Goal: Task Accomplishment & Management: Manage account settings

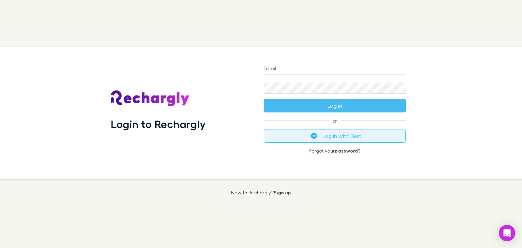
click at [351, 137] on button "Log in with Xero" at bounding box center [335, 136] width 142 height 14
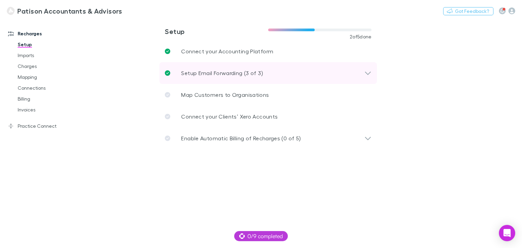
click at [361, 76] on div "Setup Email Forwarding (3 of 3)" at bounding box center [265, 73] width 200 height 8
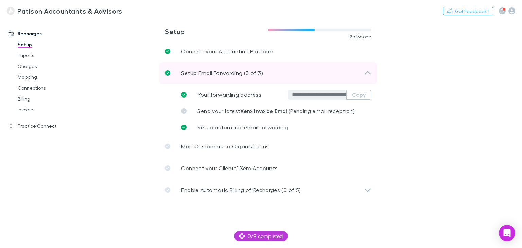
click at [361, 76] on div "Setup Email Forwarding (3 of 3)" at bounding box center [265, 73] width 200 height 8
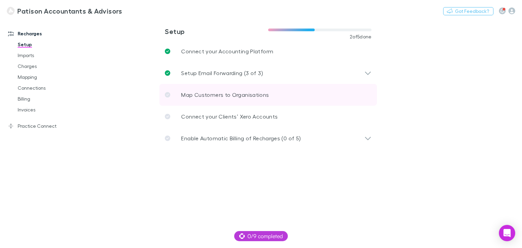
click at [221, 93] on p "Map Customers to Organisations" at bounding box center [225, 95] width 88 height 8
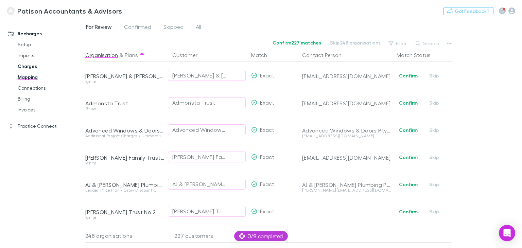
click at [30, 63] on link "Charges" at bounding box center [50, 66] width 78 height 11
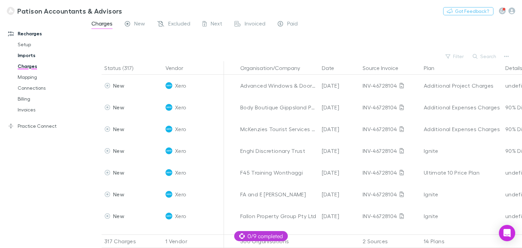
click at [28, 54] on link "Imports" at bounding box center [50, 55] width 78 height 11
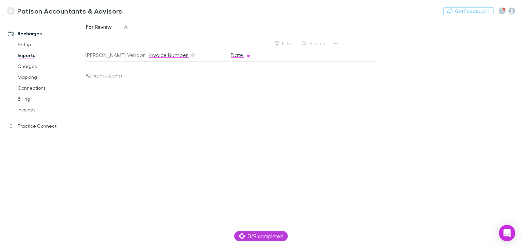
click at [165, 53] on button "Invoice Number" at bounding box center [172, 55] width 47 height 14
click at [124, 26] on span "All" at bounding box center [126, 27] width 5 height 9
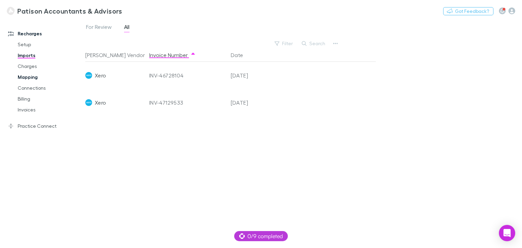
click at [27, 79] on link "Mapping" at bounding box center [50, 77] width 78 height 11
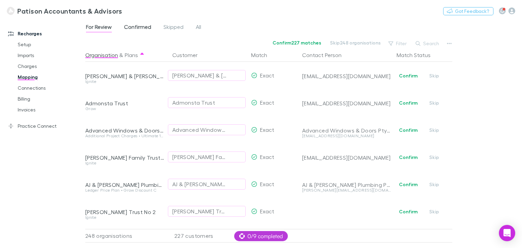
click at [146, 24] on span "Confirmed" at bounding box center [137, 27] width 27 height 9
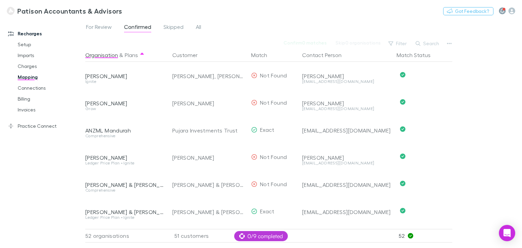
click at [500, 12] on button "button" at bounding box center [502, 10] width 7 height 7
click at [510, 37] on div at bounding box center [261, 124] width 522 height 248
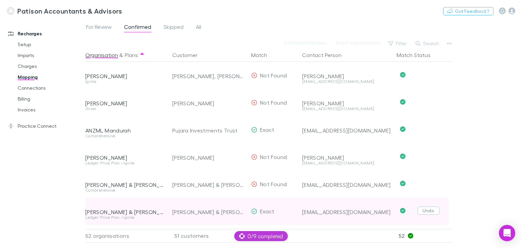
click at [427, 211] on button "Undo" at bounding box center [429, 211] width 22 height 8
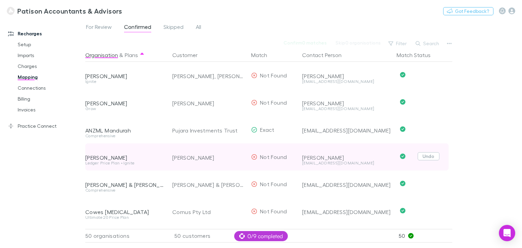
click at [426, 156] on button "Undo" at bounding box center [429, 156] width 22 height 8
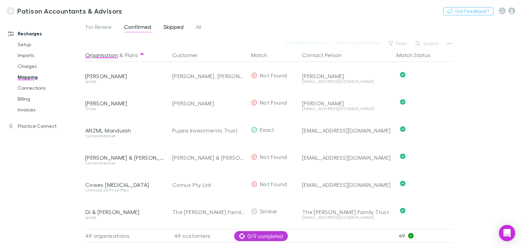
click at [175, 25] on span "Skipped" at bounding box center [174, 27] width 20 height 9
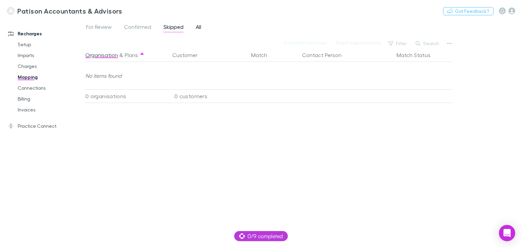
click at [198, 29] on span "All" at bounding box center [198, 27] width 5 height 9
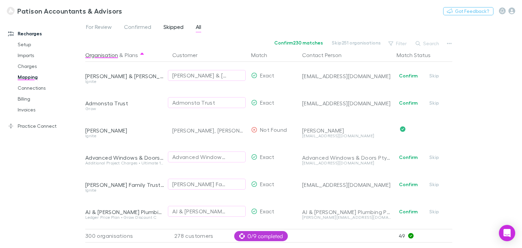
click at [177, 29] on span "Skipped" at bounding box center [174, 27] width 20 height 9
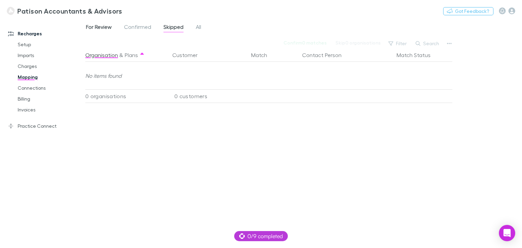
click at [103, 26] on span "For Review" at bounding box center [99, 27] width 26 height 9
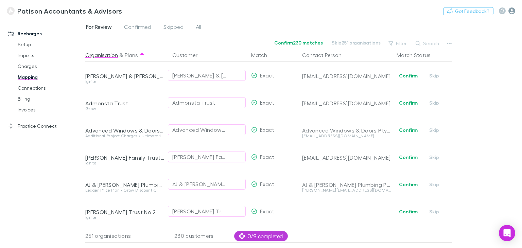
click at [514, 11] on icon "button" at bounding box center [512, 10] width 7 height 7
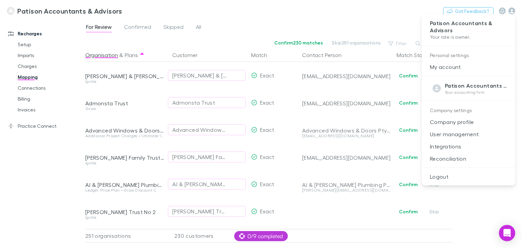
click at [389, 12] on div at bounding box center [261, 124] width 522 height 248
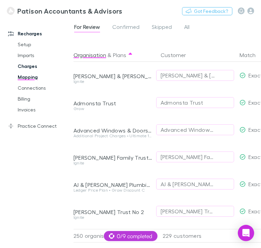
click at [22, 70] on link "Charges" at bounding box center [44, 66] width 66 height 11
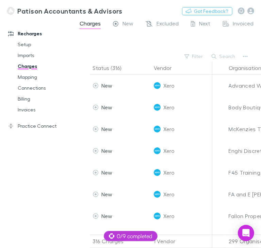
click at [86, 48] on div at bounding box center [173, 42] width 175 height 20
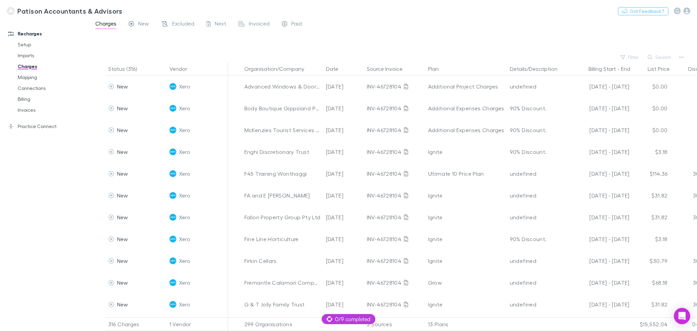
drag, startPoint x: 514, startPoint y: 0, endPoint x: 505, endPoint y: 47, distance: 47.8
click at [505, 47] on div at bounding box center [398, 42] width 595 height 20
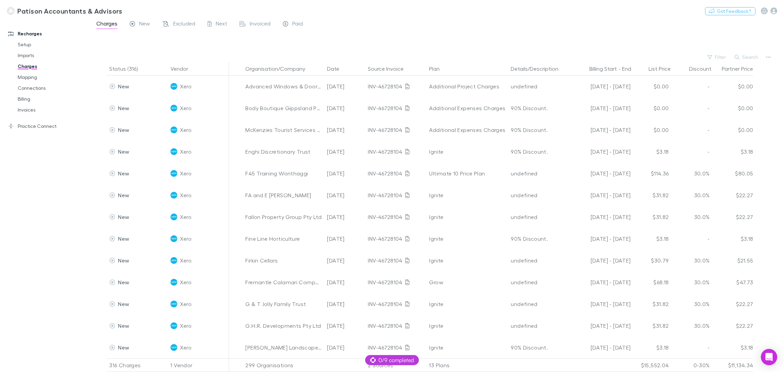
drag, startPoint x: 687, startPoint y: 0, endPoint x: 568, endPoint y: 15, distance: 120.0
click at [522, 15] on div "Patison Accountants & Advisors Nothing Got Feedback?" at bounding box center [392, 11] width 784 height 22
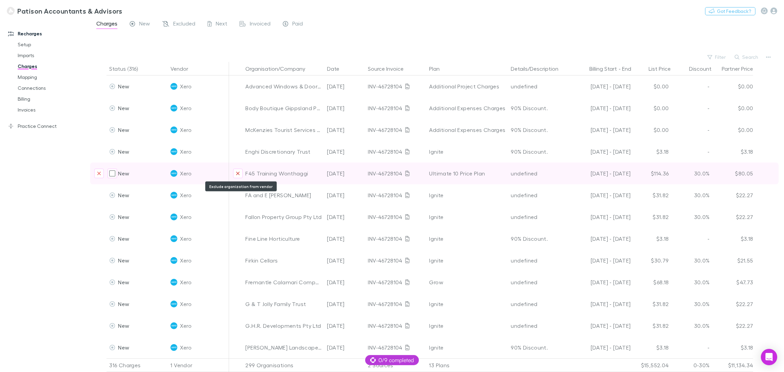
click at [238, 175] on icon "Exclude organization from vendor" at bounding box center [238, 173] width 4 height 5
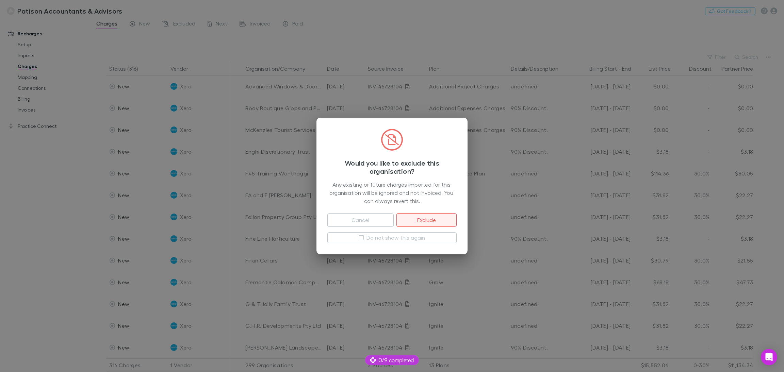
click at [428, 217] on button "Exclude" at bounding box center [426, 220] width 60 height 14
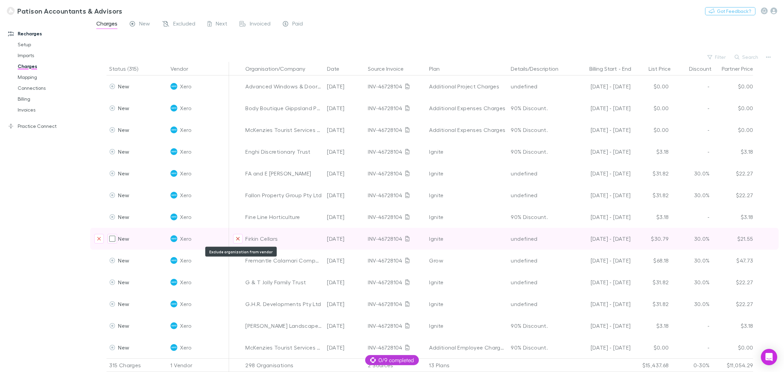
click at [238, 240] on icon "Exclude organization from vendor" at bounding box center [237, 238] width 3 height 3
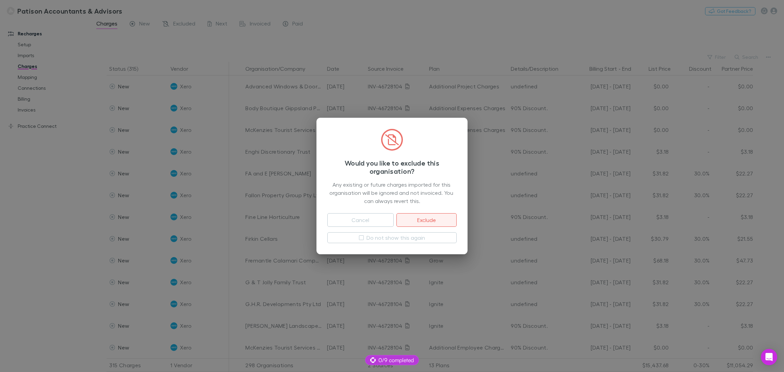
click at [426, 217] on button "Exclude" at bounding box center [426, 220] width 60 height 14
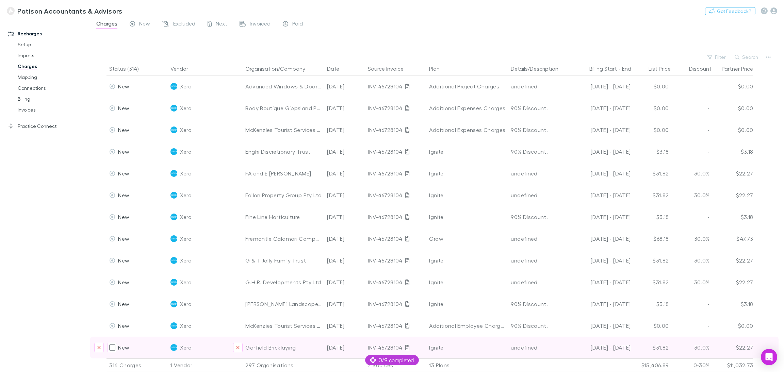
click at [522, 248] on div "New Xero Garfield Bricklaying 27 Sep 2025 INV-46728104 Ignite undefined 27 Aug …" at bounding box center [434, 348] width 688 height 22
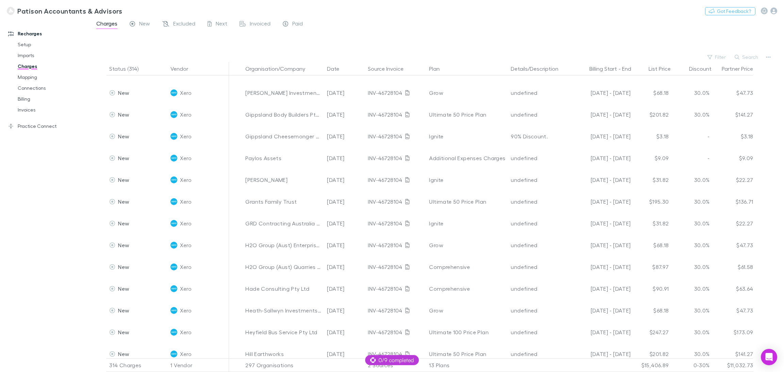
scroll to position [408, 0]
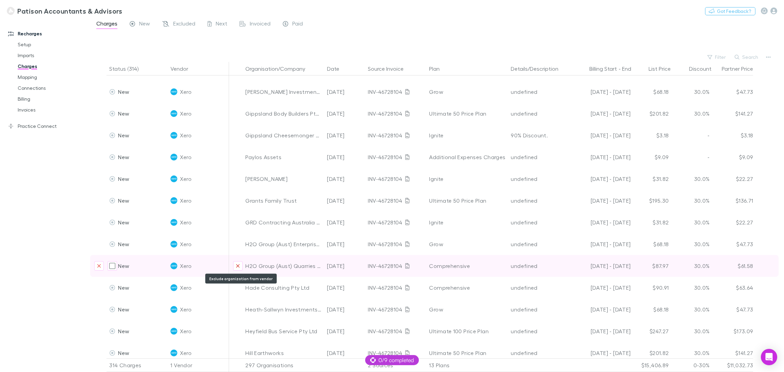
click at [237, 248] on icon "Exclude organization from vendor" at bounding box center [238, 265] width 4 height 5
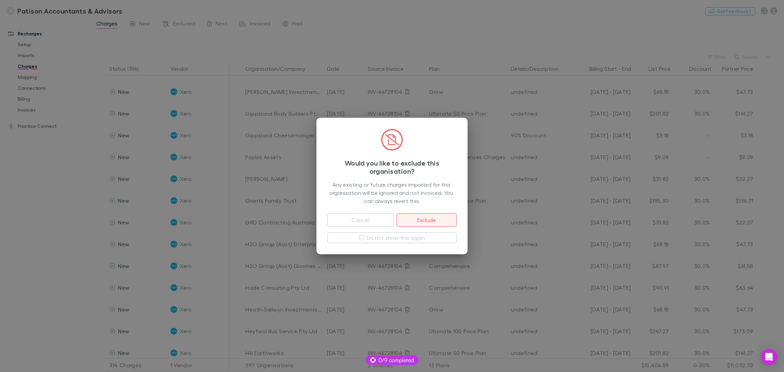
click at [425, 220] on button "Exclude" at bounding box center [426, 220] width 60 height 14
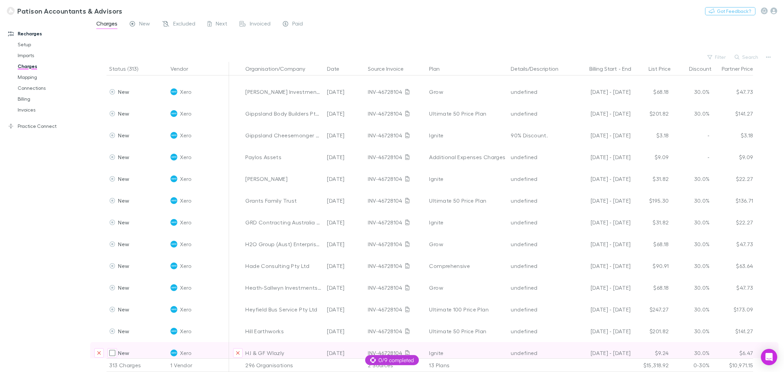
click at [522, 248] on div "New Xero HJ & GF Wlazly 27 Sep 2025 INV-46728104 Ignite undefined 27 Aug - 04 S…" at bounding box center [434, 353] width 688 height 22
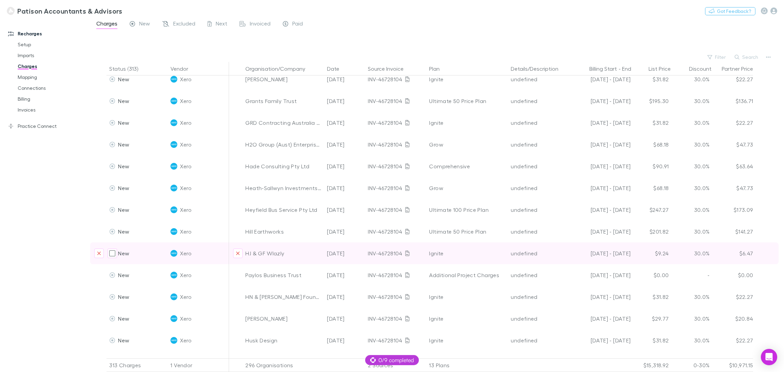
scroll to position [510, 0]
click at [237, 248] on icon "Exclude organization from vendor" at bounding box center [238, 251] width 4 height 5
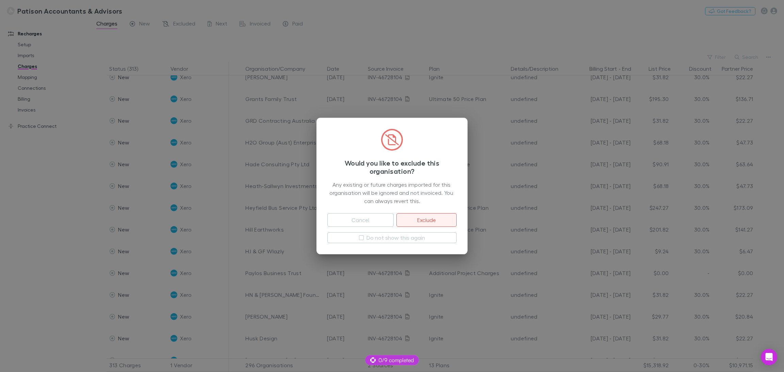
click at [426, 217] on button "Exclude" at bounding box center [426, 220] width 60 height 14
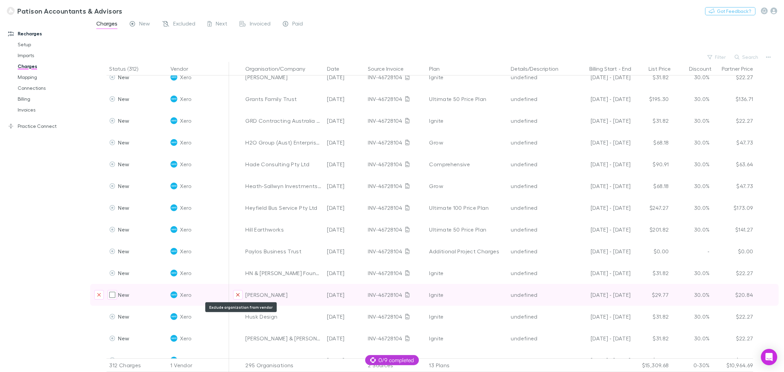
click at [236, 248] on icon "Exclude organization from vendor" at bounding box center [238, 294] width 4 height 5
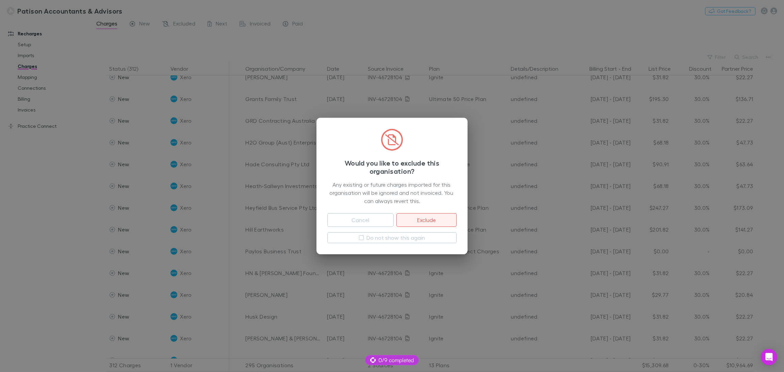
click at [423, 219] on button "Exclude" at bounding box center [426, 220] width 60 height 14
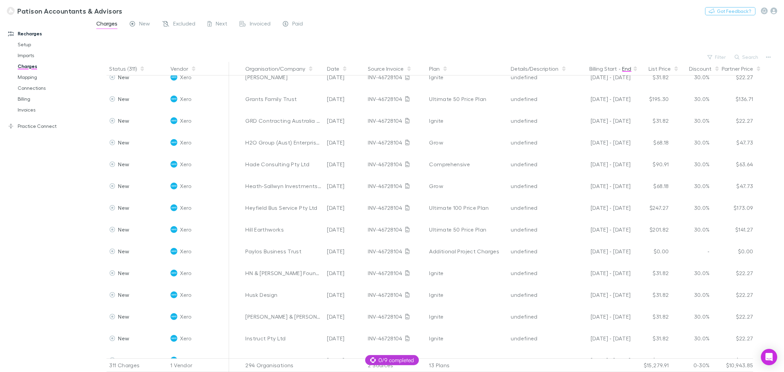
click at [522, 69] on button "End" at bounding box center [626, 69] width 9 height 14
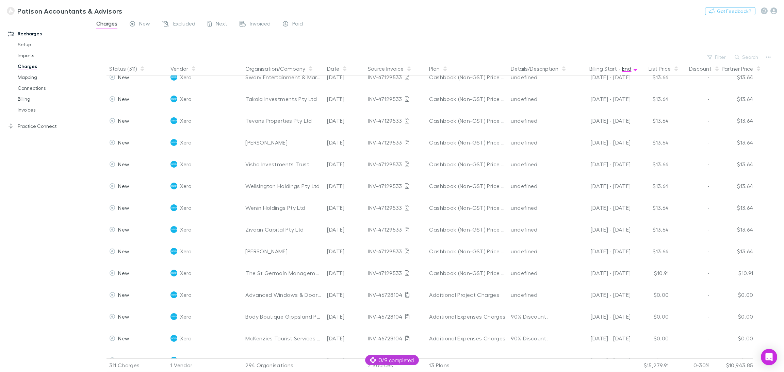
scroll to position [1228, 0]
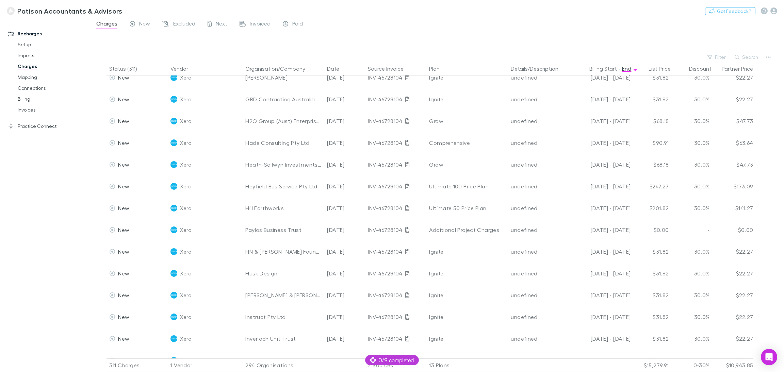
click at [522, 93] on div "Status (311) Vendor Organisation/Company Date Source Invoice Plan Details/Descr…" at bounding box center [436, 217] width 693 height 310
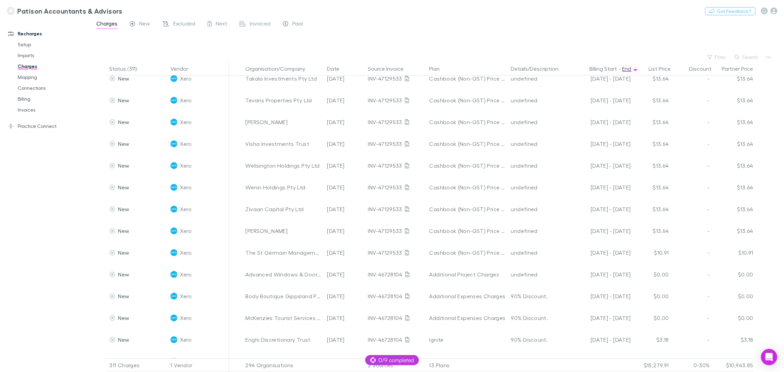
scroll to position [551, 0]
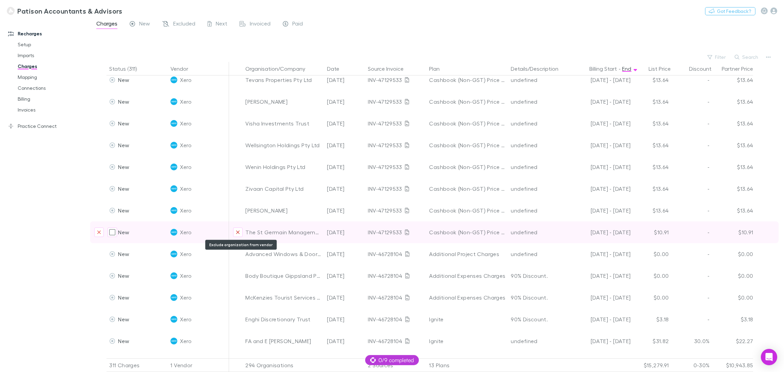
click at [238, 234] on icon "Exclude organization from vendor" at bounding box center [238, 232] width 4 height 5
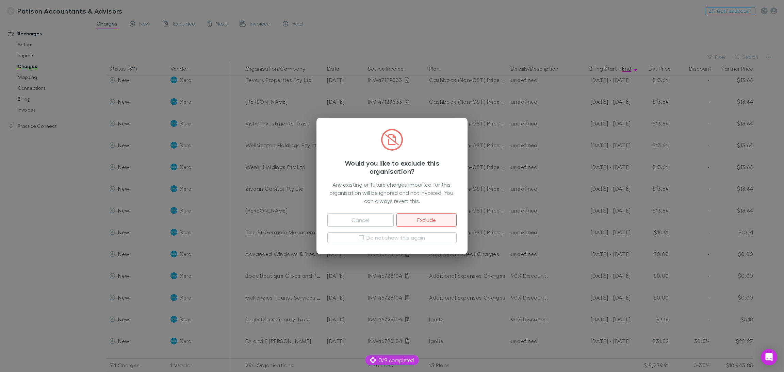
click at [416, 223] on button "Exclude" at bounding box center [426, 220] width 60 height 14
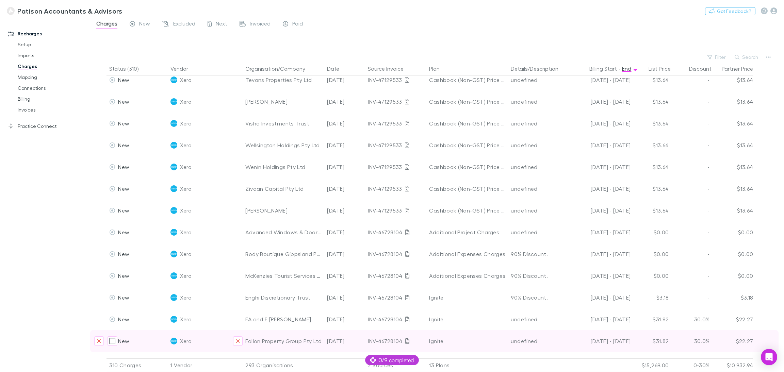
click at [522, 248] on div "New Xero Fallon Property Group Pty Ltd 27 Sep 2025 INV-46728104 Ignite undefine…" at bounding box center [434, 341] width 688 height 22
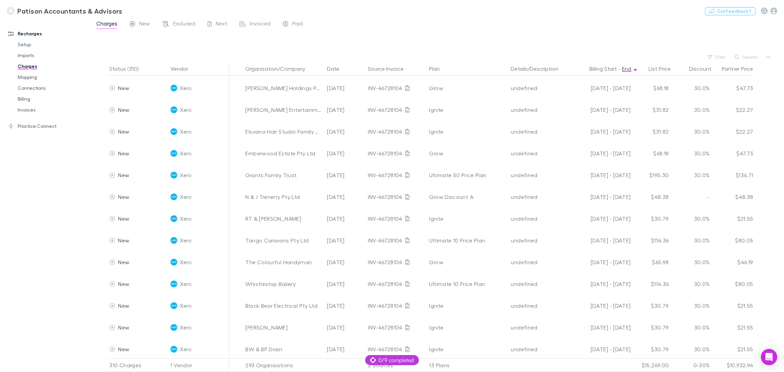
scroll to position [6304, 0]
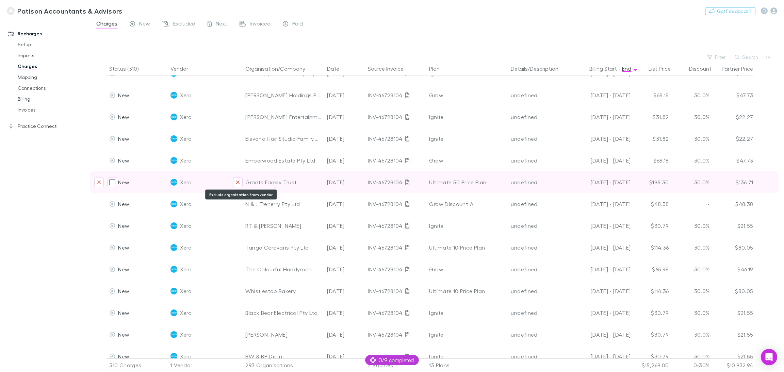
click at [236, 184] on icon "Exclude organization from vendor" at bounding box center [238, 182] width 4 height 5
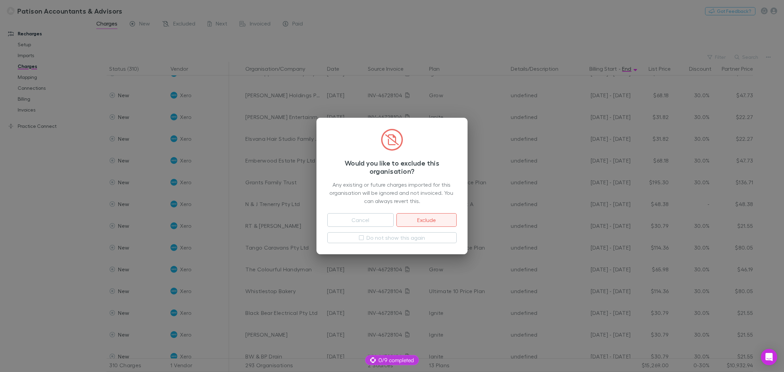
click at [419, 216] on button "Exclude" at bounding box center [426, 220] width 60 height 14
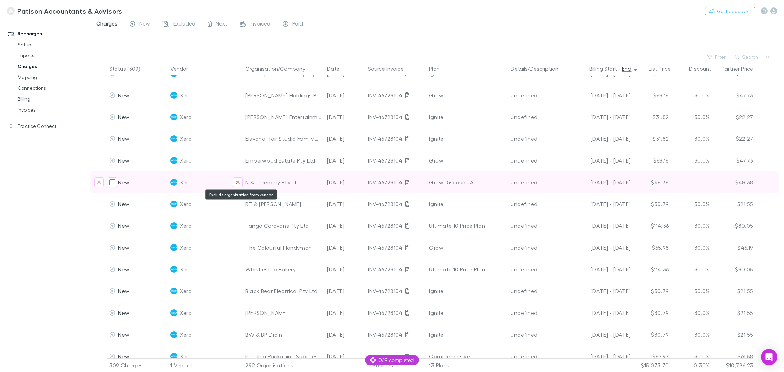
click at [238, 184] on icon "Exclude organization from vendor" at bounding box center [238, 182] width 4 height 5
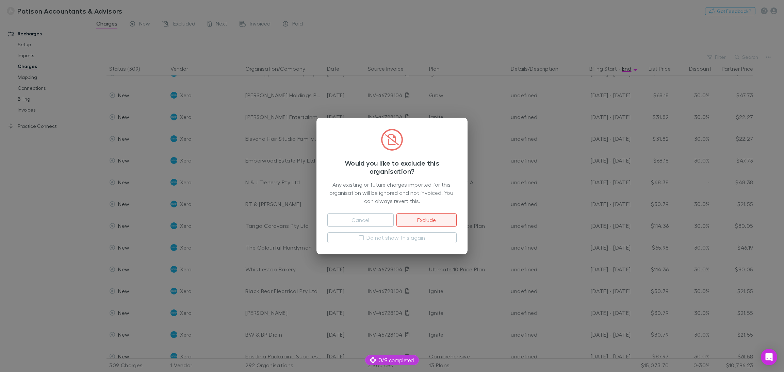
click at [421, 221] on button "Exclude" at bounding box center [426, 220] width 60 height 14
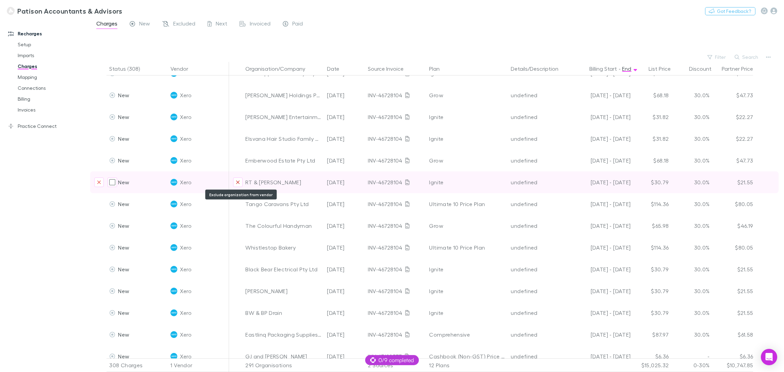
click at [237, 184] on icon "Exclude organization from vendor" at bounding box center [238, 182] width 4 height 5
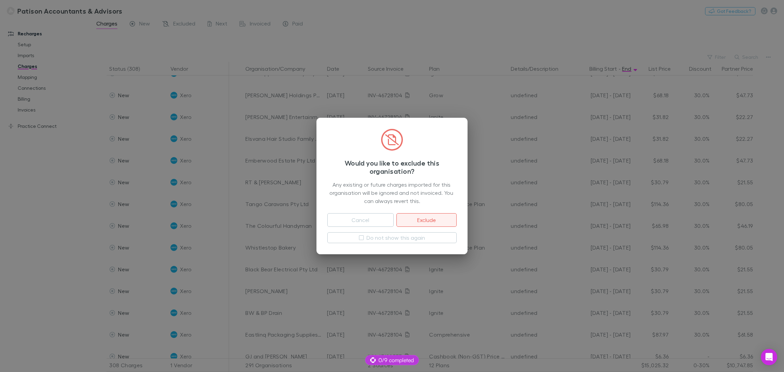
click at [435, 219] on button "Exclude" at bounding box center [426, 220] width 60 height 14
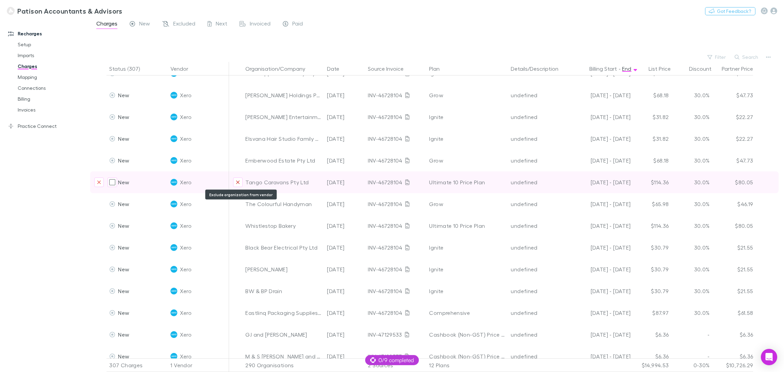
click at [235, 182] on button "Exclude organization from vendor" at bounding box center [238, 183] width 10 height 10
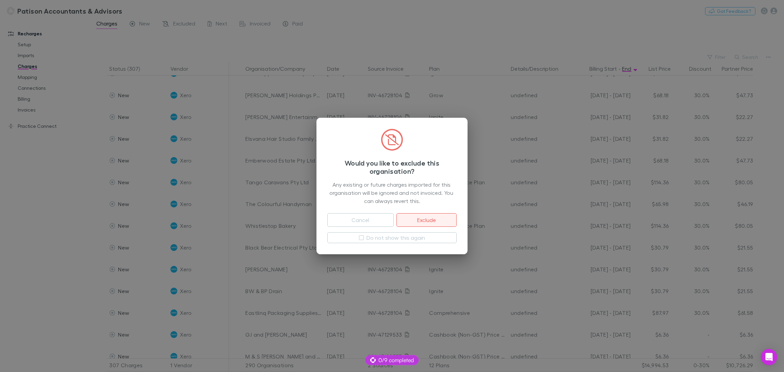
click at [419, 218] on button "Exclude" at bounding box center [426, 220] width 60 height 14
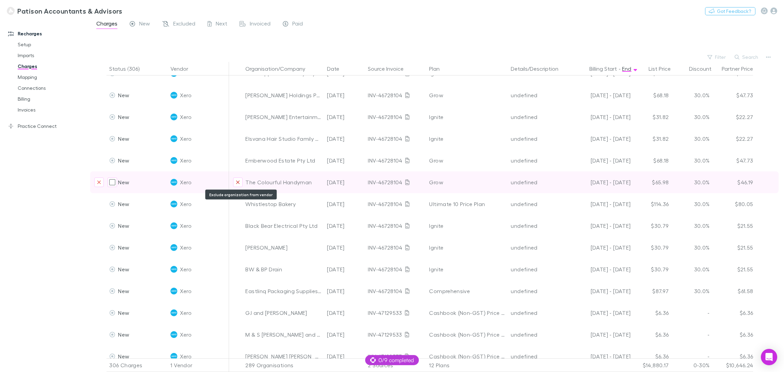
click at [236, 184] on icon "Exclude organization from vendor" at bounding box center [238, 182] width 4 height 5
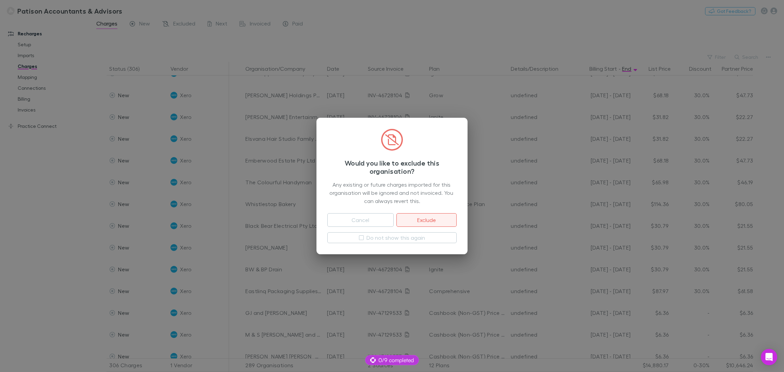
click at [419, 222] on button "Exclude" at bounding box center [426, 220] width 60 height 14
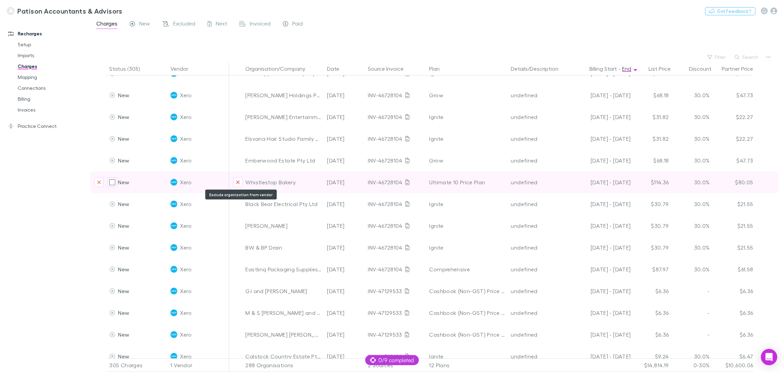
click at [239, 182] on icon "Exclude organization from vendor" at bounding box center [238, 182] width 4 height 5
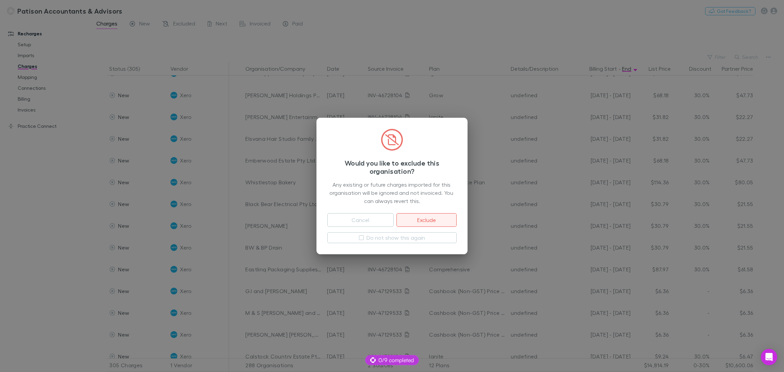
click at [421, 216] on button "Exclude" at bounding box center [426, 220] width 60 height 14
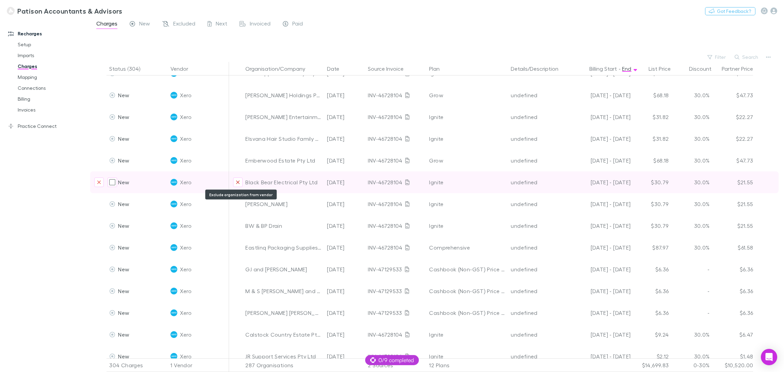
click at [238, 180] on icon "Exclude organization from vendor" at bounding box center [238, 182] width 4 height 5
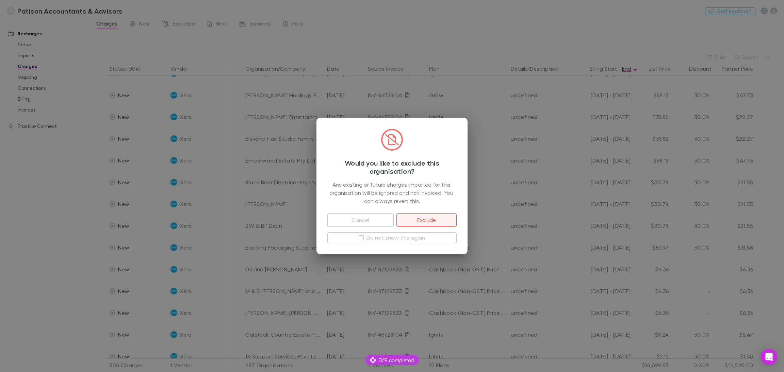
click at [423, 216] on button "Exclude" at bounding box center [426, 220] width 60 height 14
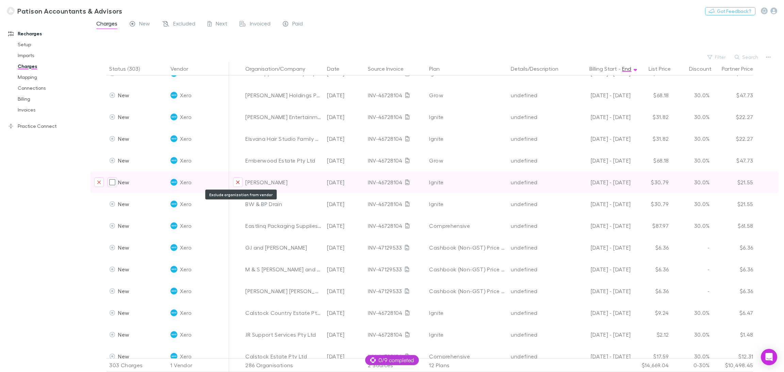
click at [239, 180] on icon "Exclude organization from vendor" at bounding box center [238, 182] width 4 height 5
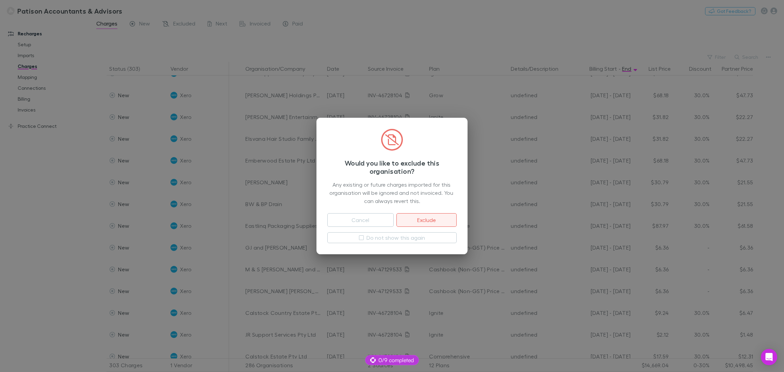
click at [436, 216] on button "Exclude" at bounding box center [426, 220] width 60 height 14
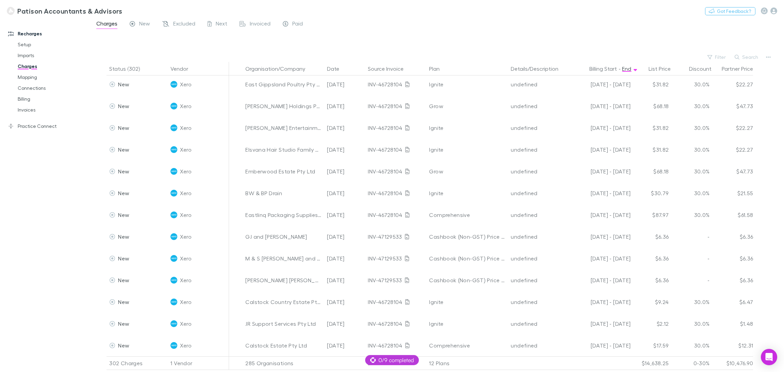
scroll to position [6293, 0]
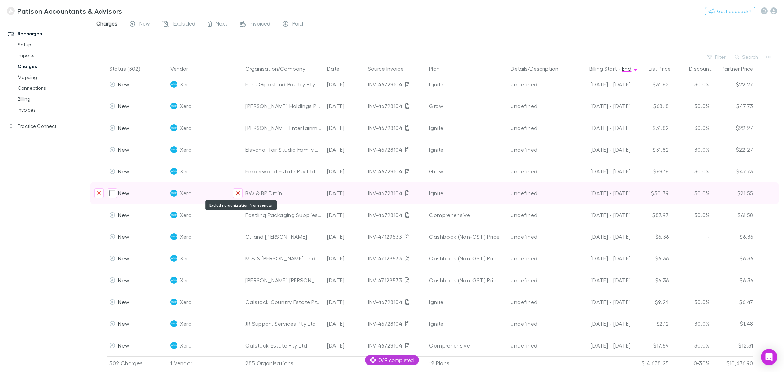
click at [238, 195] on icon "Exclude organization from vendor" at bounding box center [238, 192] width 4 height 5
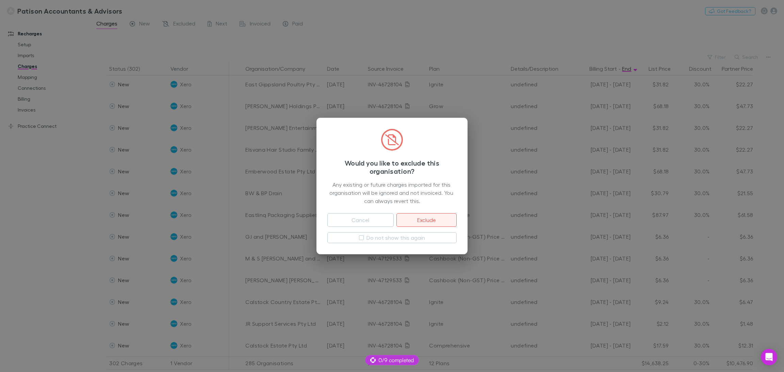
click at [423, 219] on button "Exclude" at bounding box center [426, 220] width 60 height 14
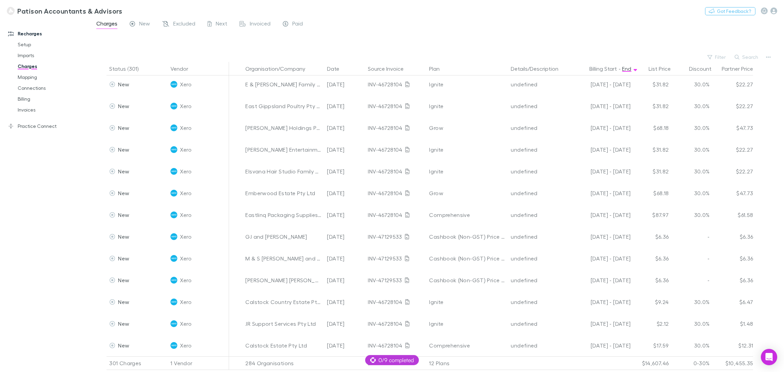
scroll to position [6271, 0]
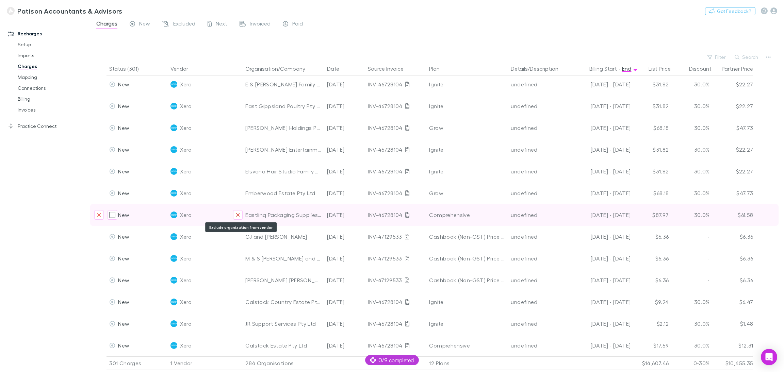
click at [236, 216] on icon "Exclude organization from vendor" at bounding box center [238, 214] width 4 height 5
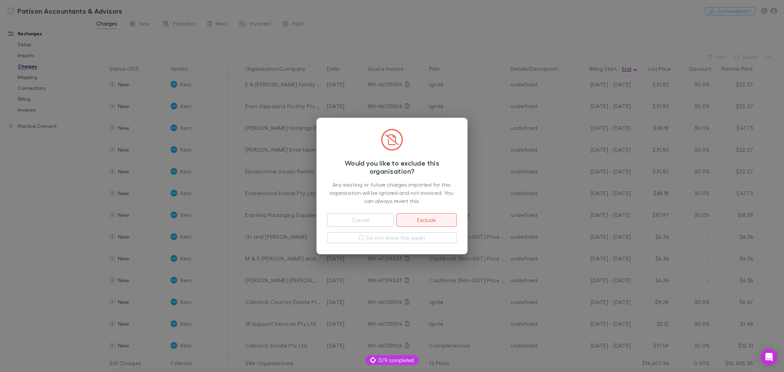
click at [426, 220] on button "Exclude" at bounding box center [426, 220] width 60 height 14
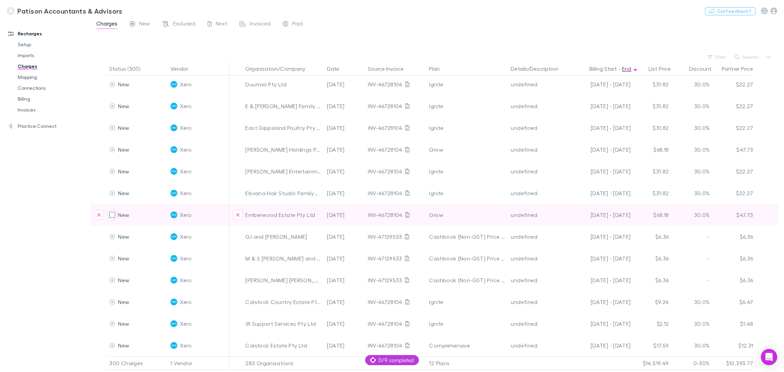
scroll to position [6249, 0]
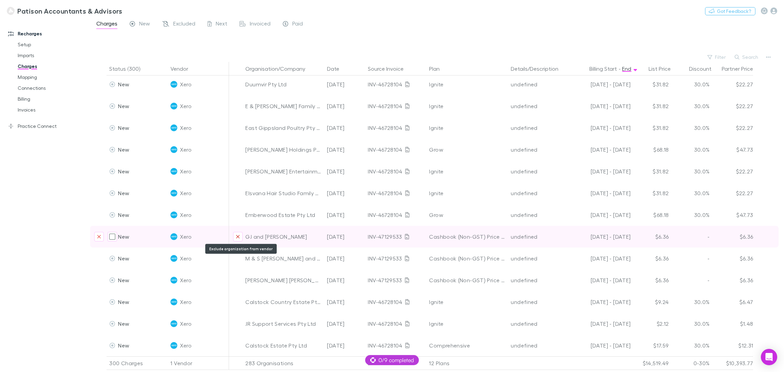
click at [236, 240] on button "Exclude organization from vendor" at bounding box center [238, 237] width 10 height 10
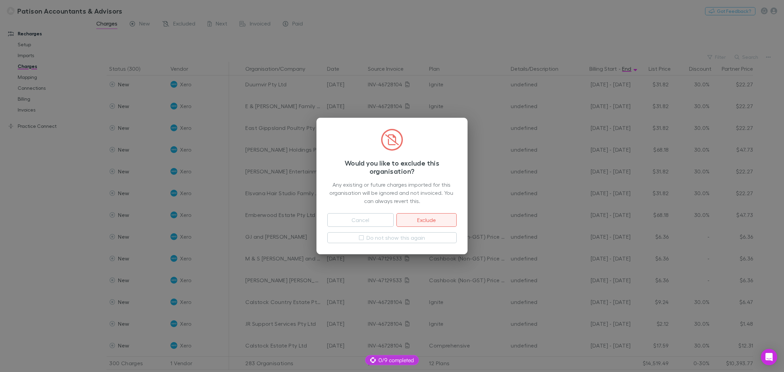
click at [439, 220] on button "Exclude" at bounding box center [426, 220] width 60 height 14
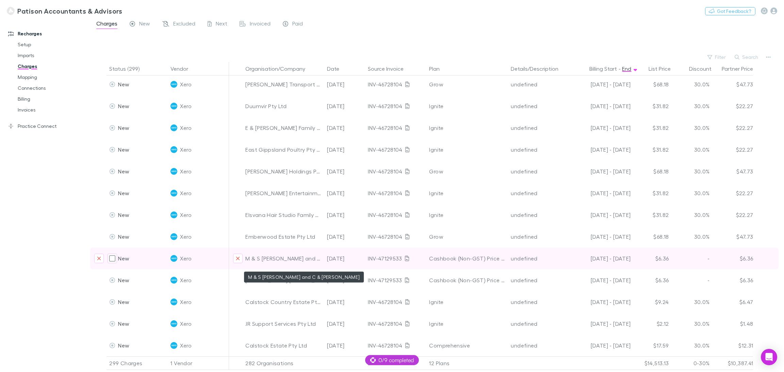
scroll to position [6227, 0]
click at [239, 248] on icon "Exclude organization from vendor" at bounding box center [238, 258] width 4 height 5
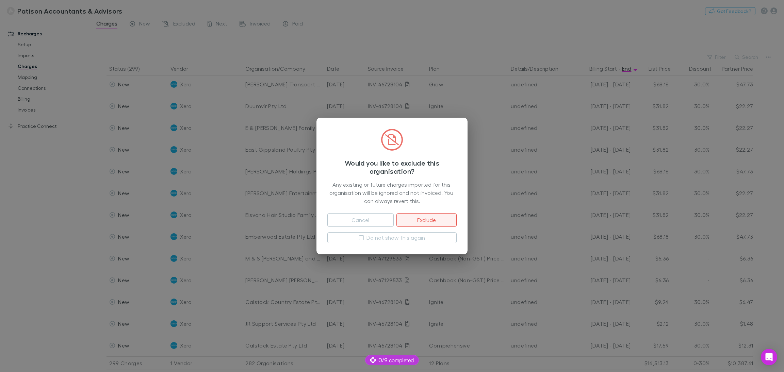
click at [413, 220] on button "Exclude" at bounding box center [426, 220] width 60 height 14
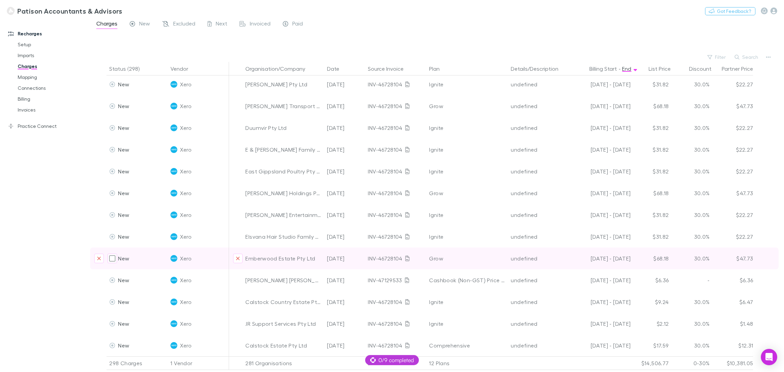
scroll to position [6206, 0]
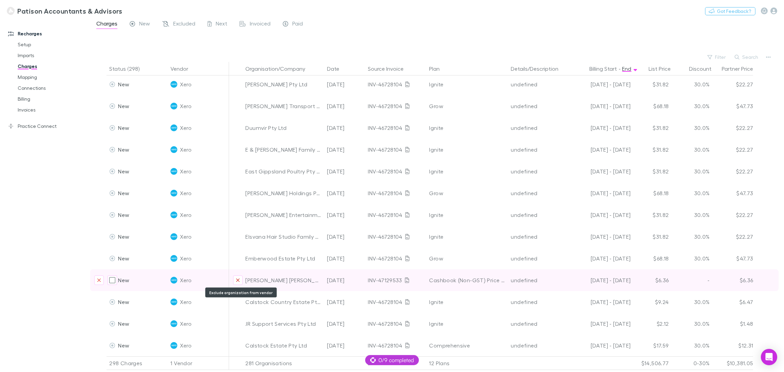
click at [240, 248] on button "Exclude organization from vendor" at bounding box center [238, 280] width 10 height 10
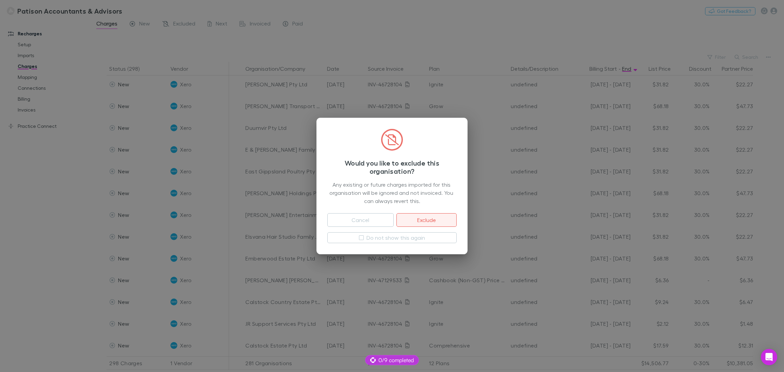
click at [424, 218] on button "Exclude" at bounding box center [426, 220] width 60 height 14
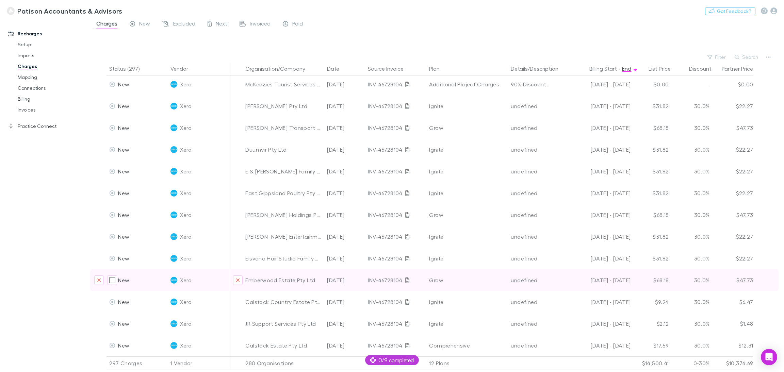
scroll to position [6184, 0]
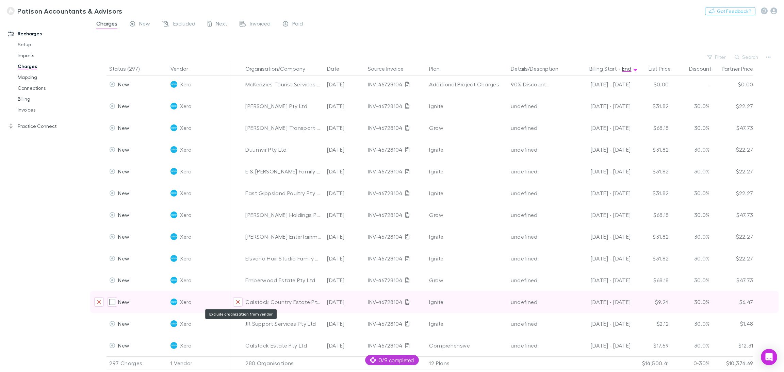
click at [238, 248] on icon "Exclude organization from vendor" at bounding box center [237, 301] width 3 height 3
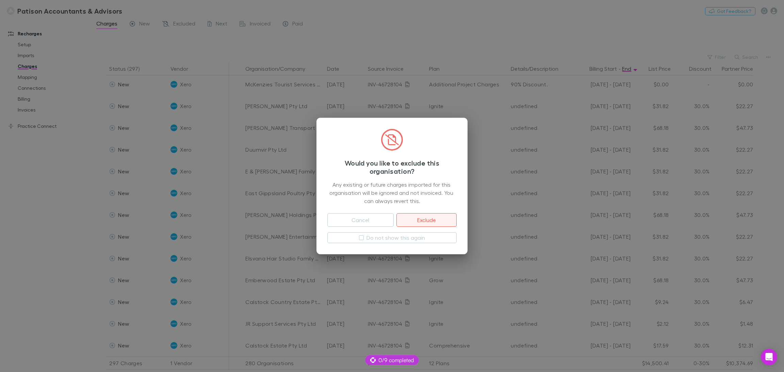
click at [422, 217] on button "Exclude" at bounding box center [426, 220] width 60 height 14
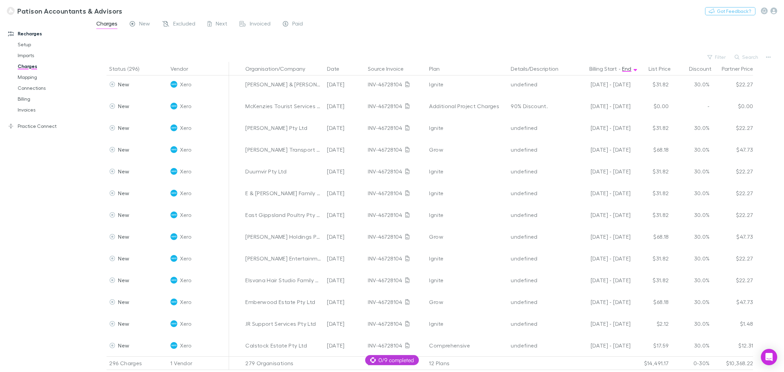
scroll to position [6162, 0]
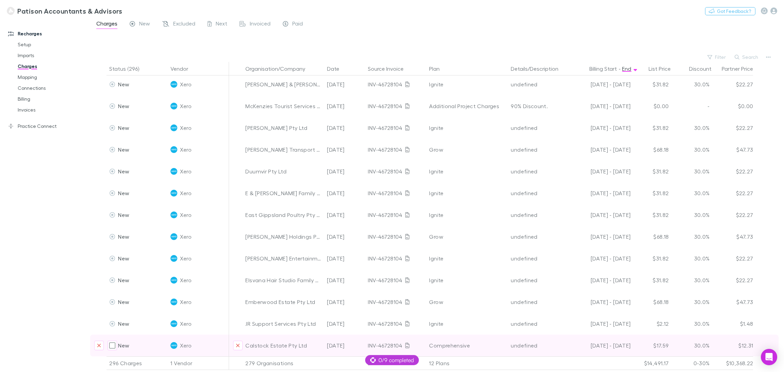
click at [522, 248] on div "New Xero Calstock Estate Pty Ltd 27 Sep 2025 INV-46728104 Comprehensive undefin…" at bounding box center [434, 346] width 688 height 22
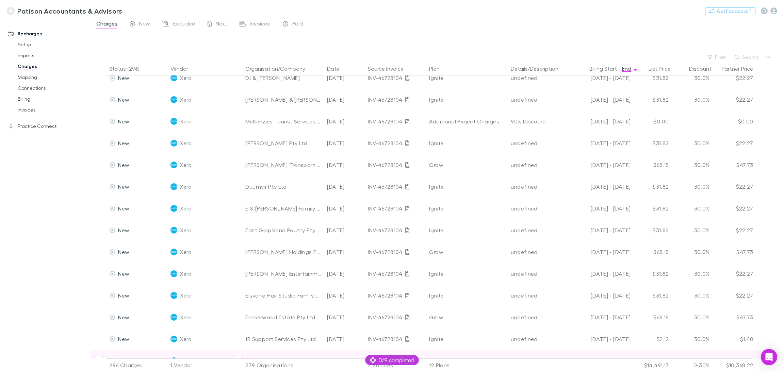
scroll to position [6142, 0]
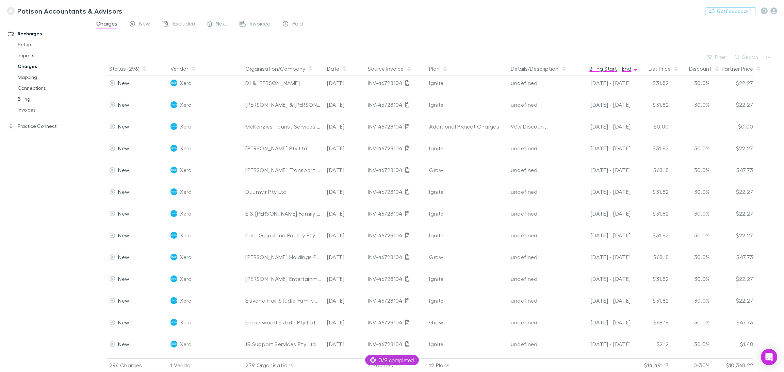
click at [522, 68] on button "Billing Start" at bounding box center [603, 69] width 28 height 14
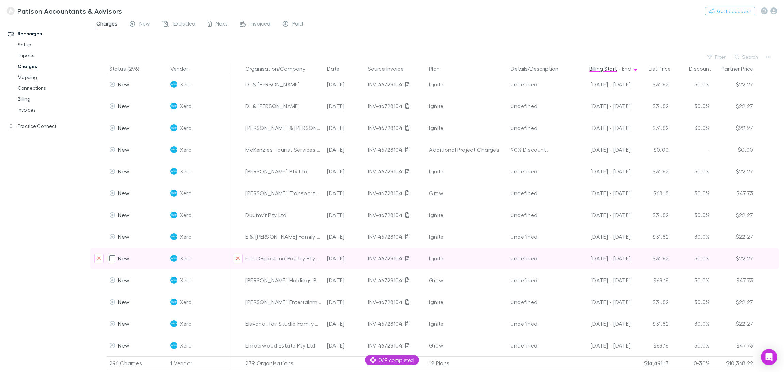
click at [522, 248] on div "New Xero East Gippsland Poultry Pty Ltd 27 Sep 2025 INV-46728104 Ignite undefin…" at bounding box center [434, 259] width 688 height 22
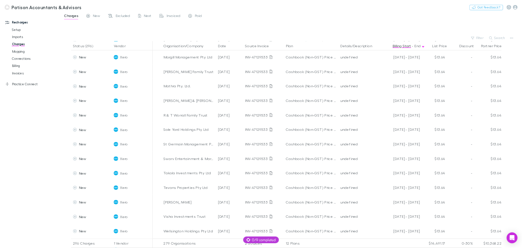
scroll to position [408, 0]
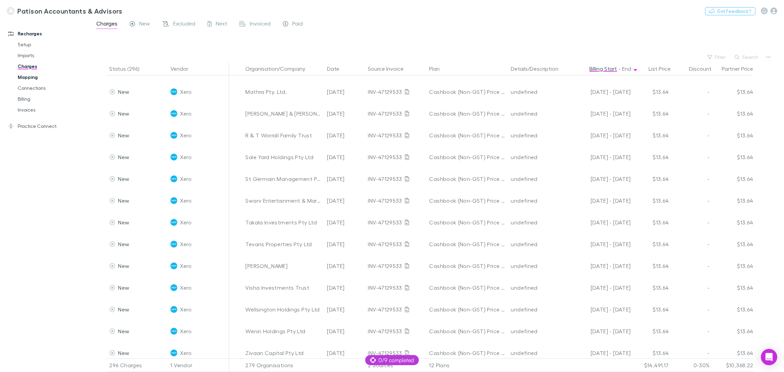
click at [25, 74] on link "Mapping" at bounding box center [54, 77] width 86 height 11
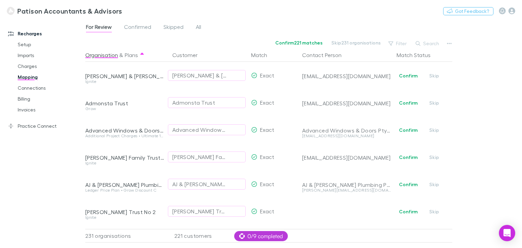
drag, startPoint x: 768, startPoint y: 0, endPoint x: 371, endPoint y: 12, distance: 397.1
click at [371, 12] on div "Patison Accountants & Advisors Nothing Got Feedback?" at bounding box center [261, 11] width 522 height 22
click at [31, 66] on link "Charges" at bounding box center [50, 66] width 78 height 11
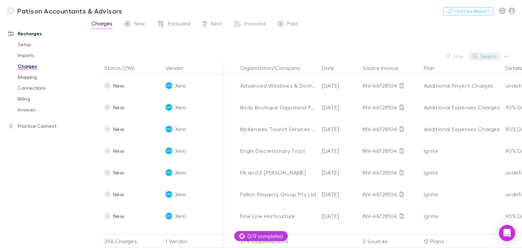
click at [487, 56] on button "Search" at bounding box center [485, 56] width 31 height 8
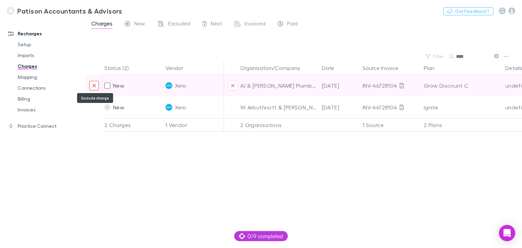
type input "****"
click at [95, 85] on icon "Exclude charge" at bounding box center [94, 85] width 3 height 3
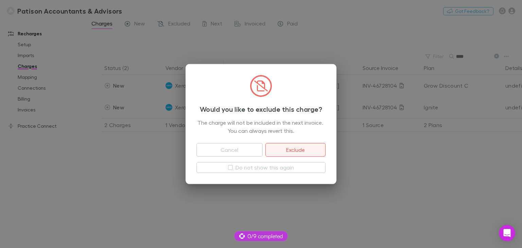
click at [295, 150] on button "Exclude" at bounding box center [296, 150] width 60 height 14
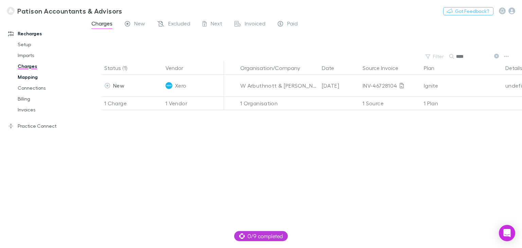
click at [30, 79] on link "Mapping" at bounding box center [50, 77] width 78 height 11
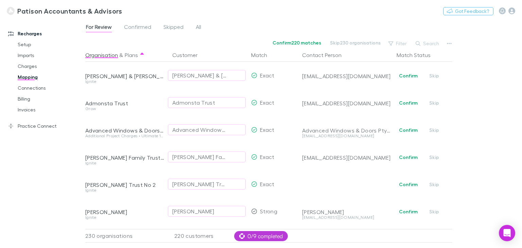
click at [459, 221] on div "For Review Confirmed Skipped All Confirm 220 matches Skip 230 organisations Fil…" at bounding box center [303, 133] width 437 height 229
click at [454, 221] on div "For Review Confirmed Skipped All Confirm 220 matches Skip 230 organisations Fil…" at bounding box center [303, 133] width 437 height 229
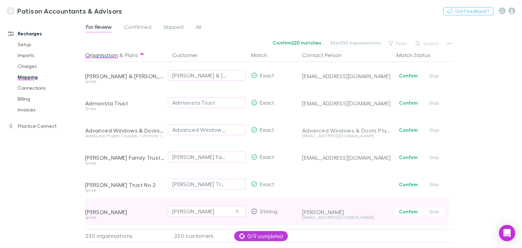
click at [452, 221] on span "Confirm Skip" at bounding box center [423, 211] width 58 height 27
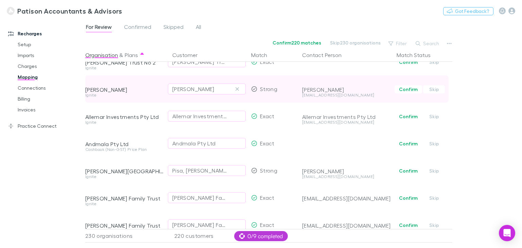
scroll to position [136, 0]
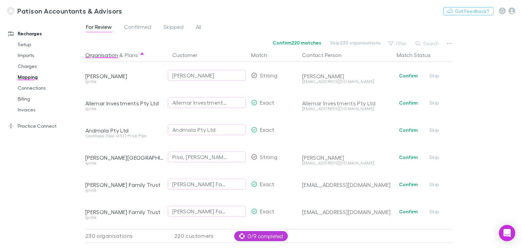
click at [453, 215] on div "Organisation & Plans Customer Match Contact Person Match Status A.G Evison & A.…" at bounding box center [269, 145] width 369 height 195
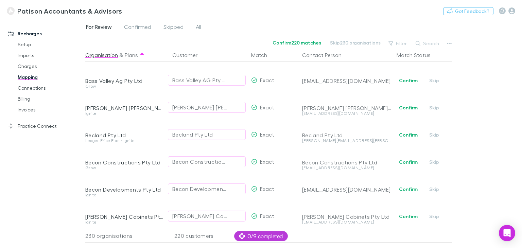
scroll to position [435, 0]
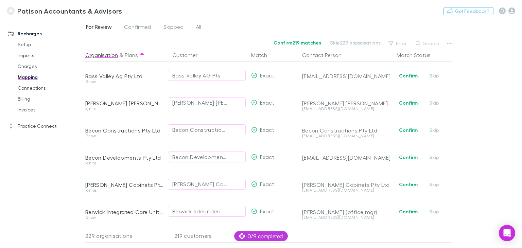
click at [487, 201] on div "For Review Confirmed Skipped All Confirm 219 matches Skip 229 organisations Fil…" at bounding box center [303, 133] width 437 height 229
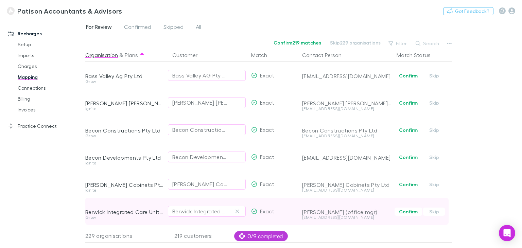
click at [450, 208] on div "Confirm Skip" at bounding box center [423, 212] width 58 height 8
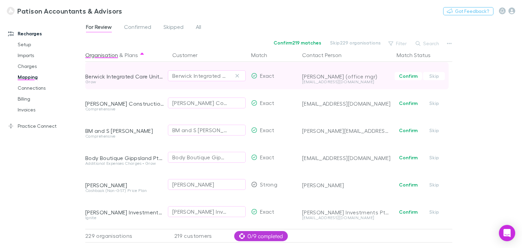
scroll to position [571, 0]
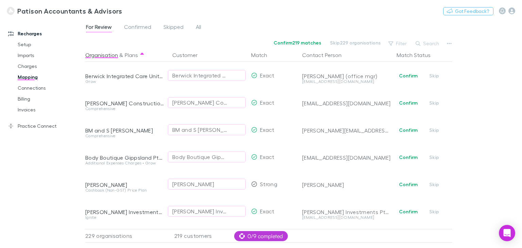
click at [484, 148] on div "For Review Confirmed Skipped All Confirm 219 matches Skip 229 organisations Fil…" at bounding box center [303, 133] width 437 height 229
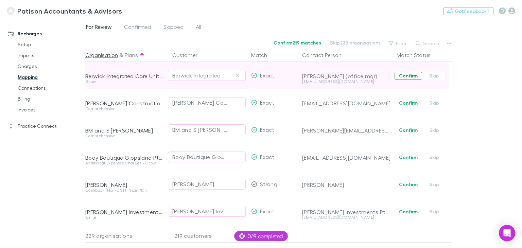
click at [405, 77] on button "Confirm" at bounding box center [409, 76] width 28 height 8
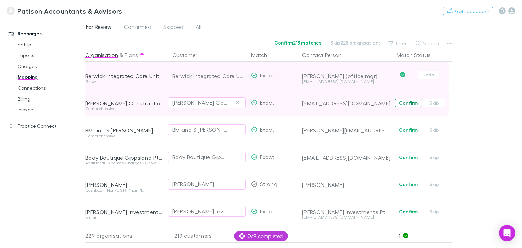
click at [414, 102] on button "Confirm" at bounding box center [409, 103] width 28 height 8
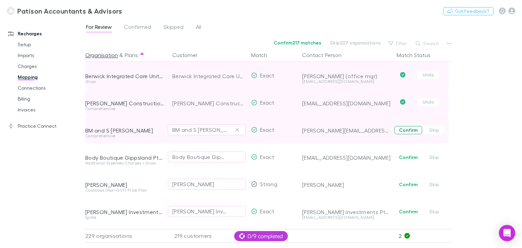
click at [408, 130] on button "Confirm" at bounding box center [409, 130] width 28 height 8
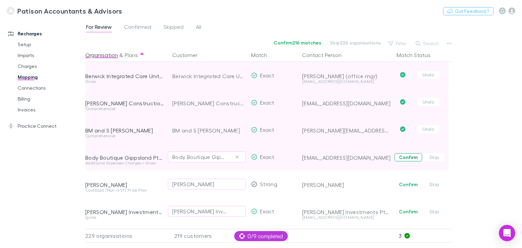
click at [407, 157] on button "Confirm" at bounding box center [409, 157] width 28 height 8
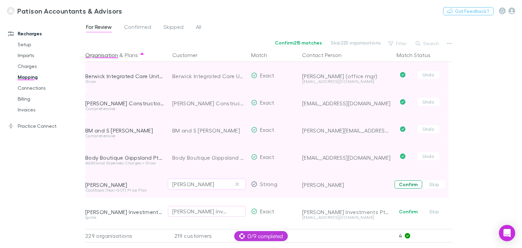
click at [404, 183] on button "Confirm" at bounding box center [409, 185] width 28 height 8
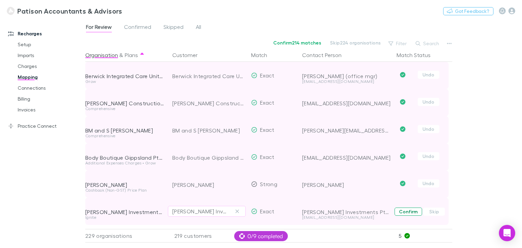
click at [405, 211] on button "Confirm" at bounding box center [409, 212] width 28 height 8
click at [454, 215] on div "Organisation & Plans Customer Match Contact Person Match Status A.G Evison & A.…" at bounding box center [269, 145] width 369 height 195
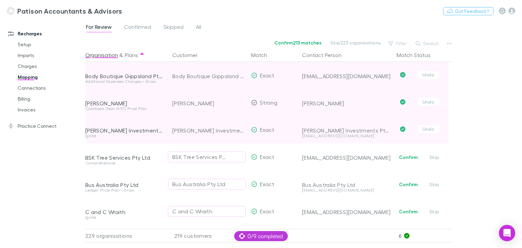
scroll to position [667, 0]
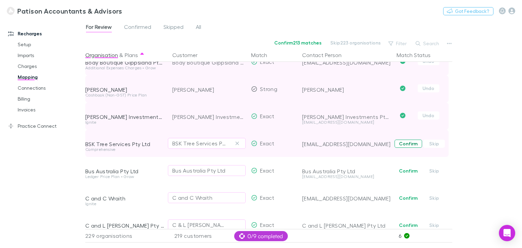
click at [406, 142] on button "Confirm" at bounding box center [409, 144] width 28 height 8
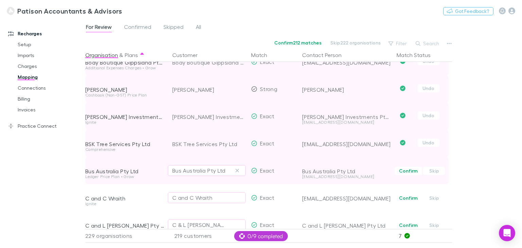
click at [108, 173] on div "Bus Australia Pty Ltd" at bounding box center [124, 171] width 79 height 7
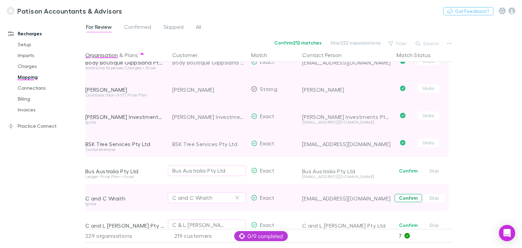
click at [409, 199] on button "Confirm" at bounding box center [409, 198] width 28 height 8
click at [508, 216] on div "For Review Confirmed Skipped All Confirm 211 matches Skip 221 organisations Fil…" at bounding box center [303, 133] width 437 height 229
click at [496, 211] on div "For Review Confirmed Skipped All Confirm 211 matches Skip 221 organisations Fil…" at bounding box center [303, 133] width 437 height 229
click at [465, 211] on div "For Review Confirmed Skipped All Confirm 211 matches Skip 221 organisations Fil…" at bounding box center [303, 133] width 437 height 229
click at [448, 210] on span "Undo" at bounding box center [423, 197] width 58 height 27
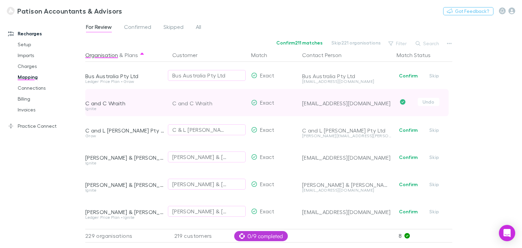
scroll to position [775, 0]
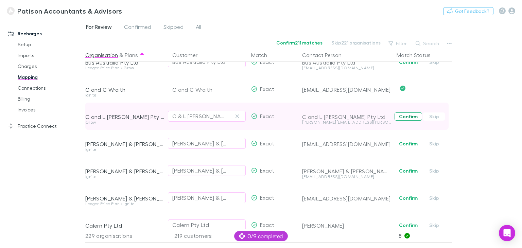
click at [411, 119] on button "Confirm" at bounding box center [409, 117] width 28 height 8
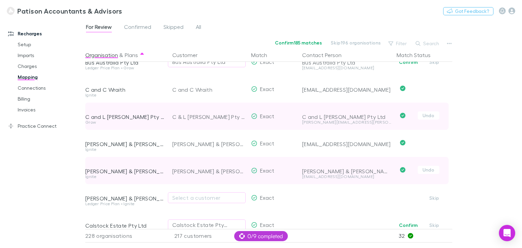
click at [232, 173] on div "C.L Gorman & S.P Gorman" at bounding box center [208, 171] width 73 height 27
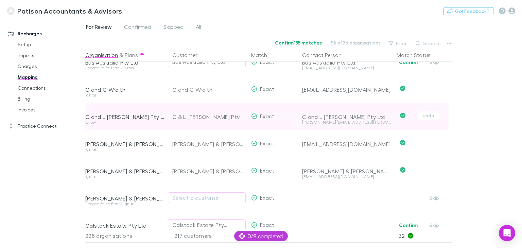
click at [504, 185] on div "For Review Confirmed Skipped All Confirm 185 matches Skip 196 organisations Fil…" at bounding box center [303, 133] width 437 height 229
click at [514, 11] on icon "button" at bounding box center [512, 10] width 7 height 7
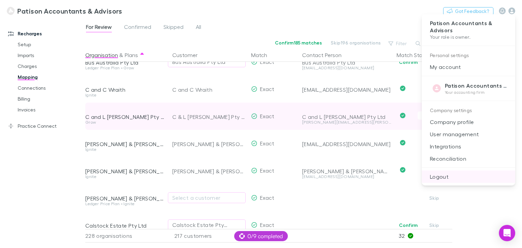
click at [443, 175] on p "Logout" at bounding box center [469, 177] width 94 height 12
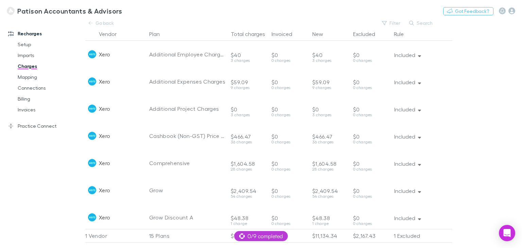
click at [455, 172] on main "Go back Filter Search Vendor Plan Total charges Invoiced New Excluded Rule Xero…" at bounding box center [303, 133] width 437 height 229
click at [476, 195] on main "Go back Filter Search Vendor Plan Total charges Invoiced New Excluded Rule Xero…" at bounding box center [303, 133] width 437 height 229
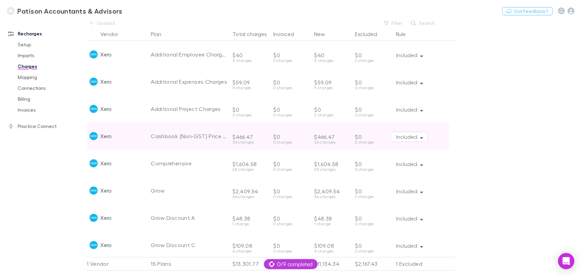
drag, startPoint x: 503, startPoint y: 0, endPoint x: 451, endPoint y: 144, distance: 152.7
click at [451, 144] on div "Included" at bounding box center [422, 135] width 64 height 27
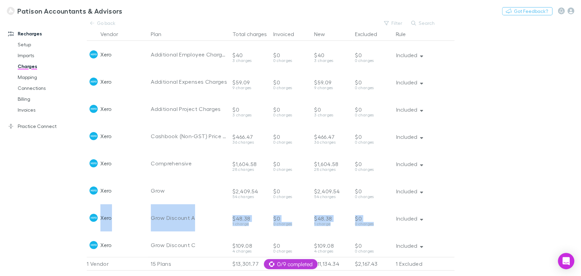
drag, startPoint x: 576, startPoint y: 192, endPoint x: 580, endPoint y: 206, distance: 14.1
click at [522, 206] on main "Go back Filter Search Vendor Plan Total charges Invoiced New Excluded Rule Xero…" at bounding box center [334, 147] width 494 height 257
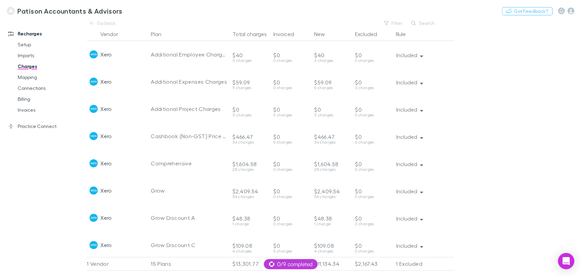
click at [522, 206] on main "Go back Filter Search Vendor Plan Total charges Invoiced New Excluded Rule Xero…" at bounding box center [334, 147] width 494 height 257
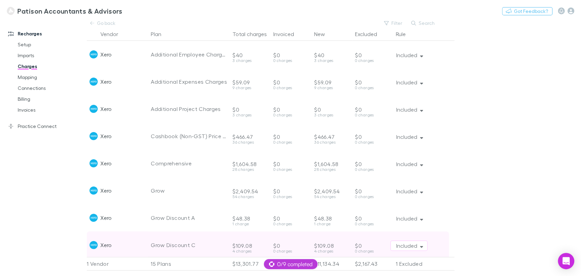
click at [452, 247] on div "Included" at bounding box center [422, 244] width 64 height 27
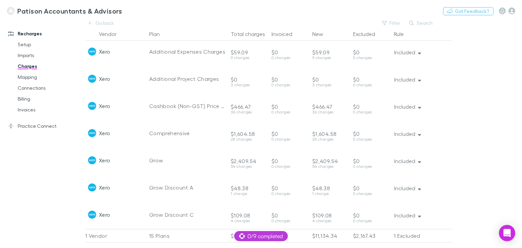
scroll to position [30, 0]
drag, startPoint x: 580, startPoint y: 7, endPoint x: 354, endPoint y: 16, distance: 225.7
click at [354, 16] on div "Patison Accountants & Advisors Nothing Got Feedback?" at bounding box center [261, 11] width 522 height 22
click at [503, 117] on main "Go back Filter Search Vendor Plan Total charges Invoiced New Excluded Rule Xero…" at bounding box center [303, 133] width 437 height 229
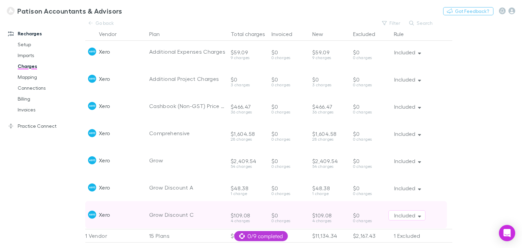
click at [449, 221] on div "Included" at bounding box center [421, 214] width 64 height 27
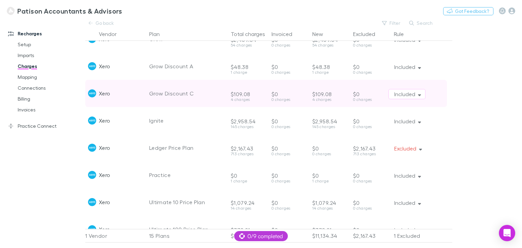
scroll to position [152, 0]
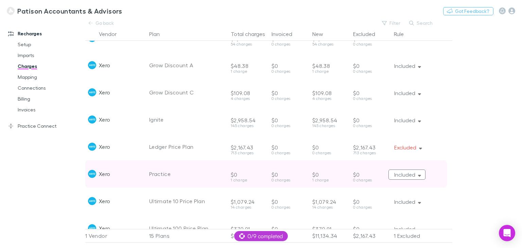
click at [422, 175] on button "Included" at bounding box center [407, 175] width 37 height 10
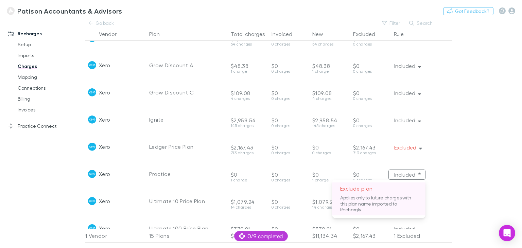
click at [376, 192] on p "Exclude plan" at bounding box center [379, 189] width 94 height 12
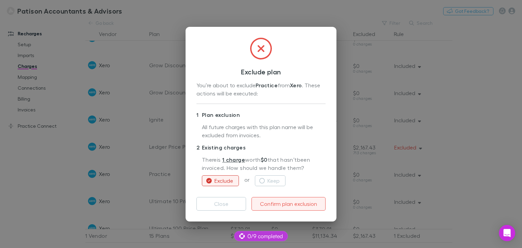
click at [280, 205] on button "Confirm plan exclusion" at bounding box center [289, 204] width 74 height 14
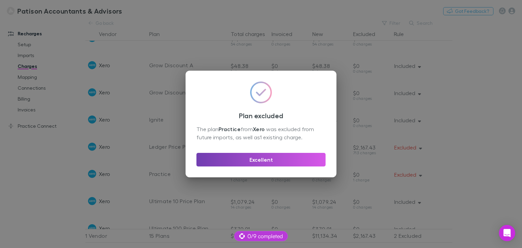
click at [265, 162] on button "Excellent" at bounding box center [261, 160] width 129 height 14
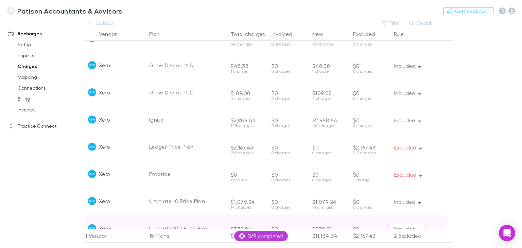
click at [449, 222] on div "Included" at bounding box center [421, 228] width 64 height 27
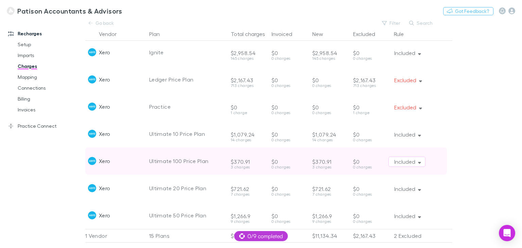
scroll to position [220, 0]
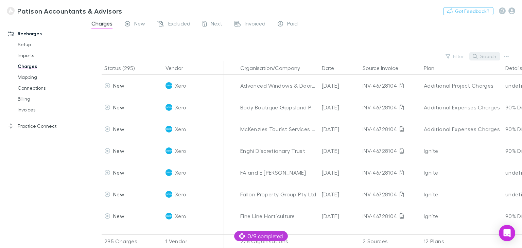
click at [485, 57] on button "Search" at bounding box center [485, 56] width 31 height 8
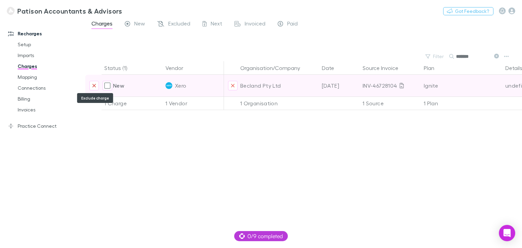
click at [92, 88] on icon "Exclude charge" at bounding box center [94, 85] width 4 height 5
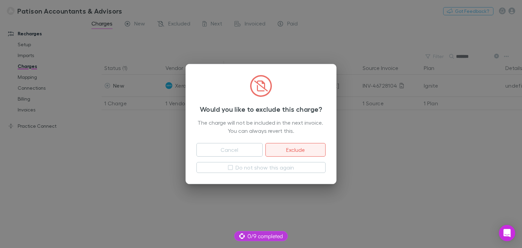
click at [290, 151] on button "Exclude" at bounding box center [296, 150] width 60 height 14
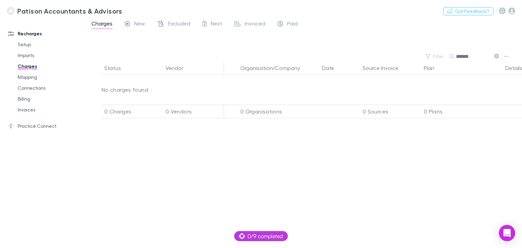
click at [471, 57] on input "*******" at bounding box center [473, 57] width 34 height 10
type input "*"
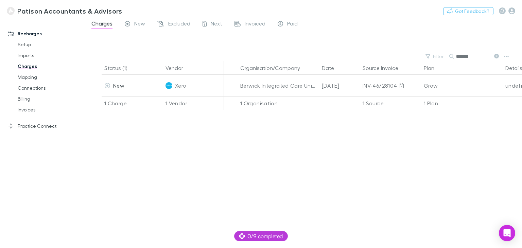
click at [475, 57] on input "*******" at bounding box center [473, 57] width 34 height 10
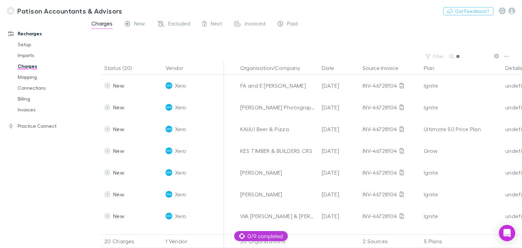
type input "*"
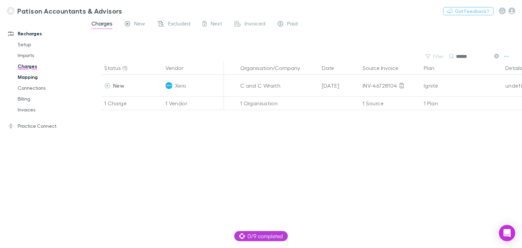
type input "******"
click at [27, 79] on link "Mapping" at bounding box center [50, 77] width 78 height 11
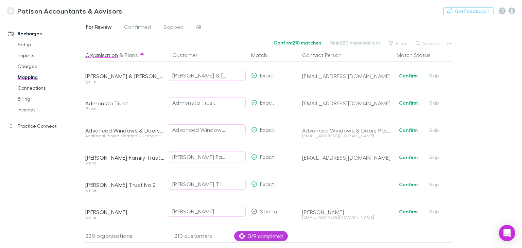
click at [479, 201] on div "For Review Confirmed Skipped All Confirm 210 matches Skip 220 organisations Fil…" at bounding box center [303, 133] width 437 height 229
click at [465, 207] on div "For Review Confirmed Skipped All Confirm 210 matches Skip 220 organisations Fil…" at bounding box center [303, 133] width 437 height 229
click at [453, 210] on div "Organisation & Plans Customer Match Contact Person Match Status A.G Evison & A.…" at bounding box center [269, 145] width 369 height 195
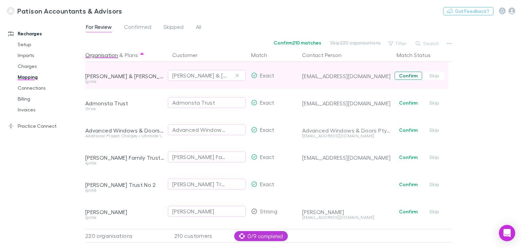
click at [409, 76] on button "Confirm" at bounding box center [409, 76] width 28 height 8
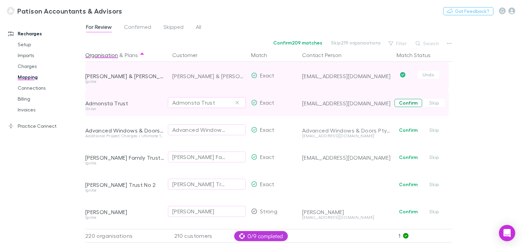
click at [413, 106] on button "Confirm" at bounding box center [409, 103] width 28 height 8
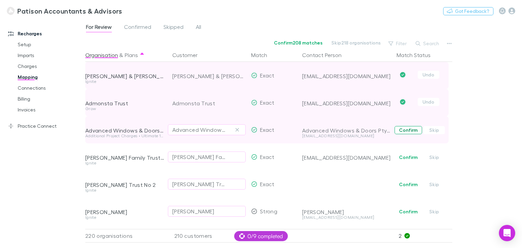
click at [408, 130] on button "Confirm" at bounding box center [409, 130] width 28 height 8
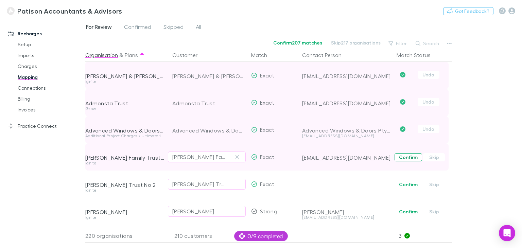
click at [404, 156] on button "Confirm" at bounding box center [409, 157] width 28 height 8
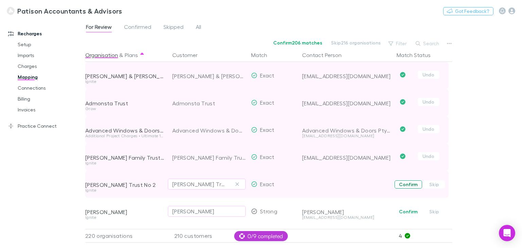
click at [404, 184] on button "Confirm" at bounding box center [409, 185] width 28 height 8
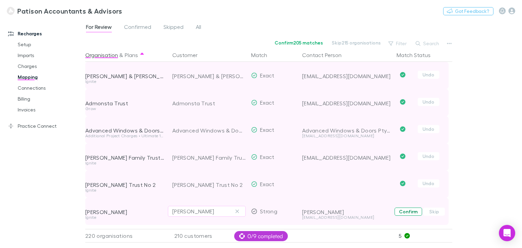
click at [413, 211] on button "Confirm" at bounding box center [409, 212] width 28 height 8
click at [491, 211] on div "For Review Confirmed Skipped All Confirm 204 matches Skip 214 organisations Fil…" at bounding box center [303, 133] width 437 height 229
click at [443, 216] on span "Undo" at bounding box center [423, 211] width 58 height 27
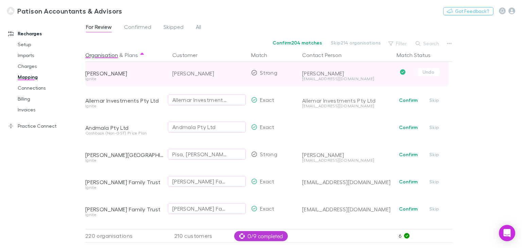
scroll to position [150, 0]
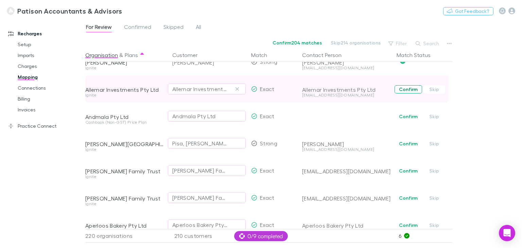
click at [412, 91] on button "Confirm" at bounding box center [409, 89] width 28 height 8
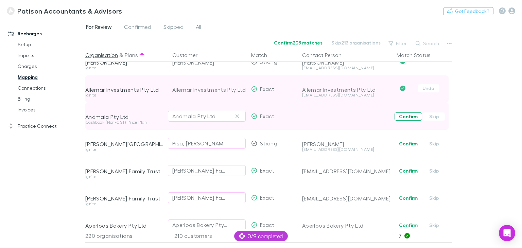
click at [411, 116] on button "Confirm" at bounding box center [409, 117] width 28 height 8
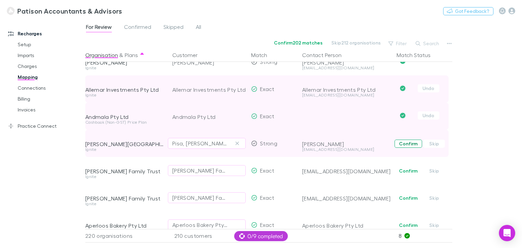
click at [405, 143] on button "Confirm" at bounding box center [409, 144] width 28 height 8
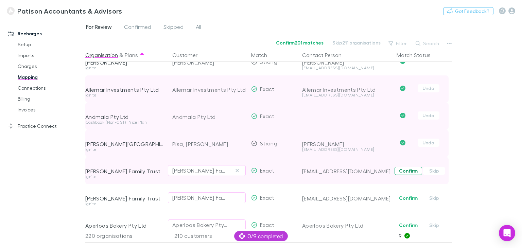
click at [408, 170] on button "Confirm" at bounding box center [409, 171] width 28 height 8
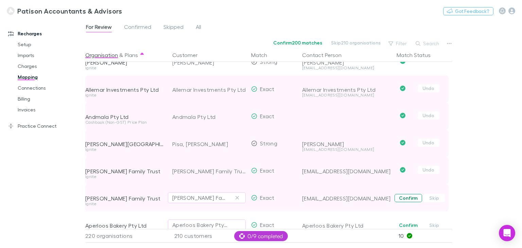
click at [405, 198] on button "Confirm" at bounding box center [409, 198] width 28 height 8
click at [457, 208] on div "For Review Confirmed Skipped All Confirm 199 matches Skip 209 organisations Fil…" at bounding box center [303, 133] width 437 height 229
click at [445, 211] on span "Undo" at bounding box center [423, 197] width 58 height 27
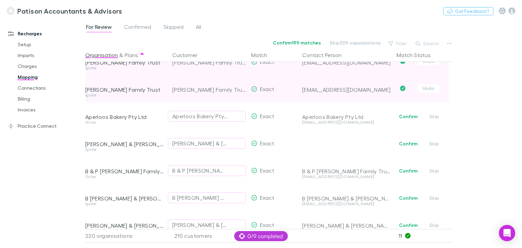
scroll to position [272, 0]
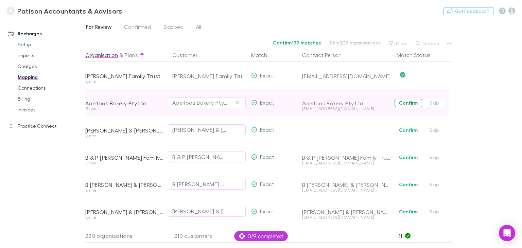
click at [407, 105] on button "Confirm" at bounding box center [409, 103] width 28 height 8
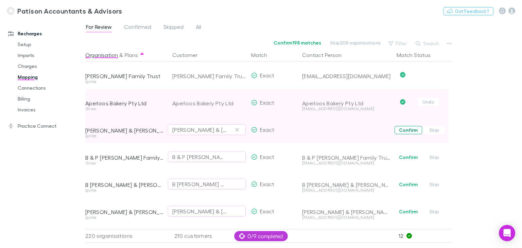
click at [407, 128] on button "Confirm" at bounding box center [409, 130] width 28 height 8
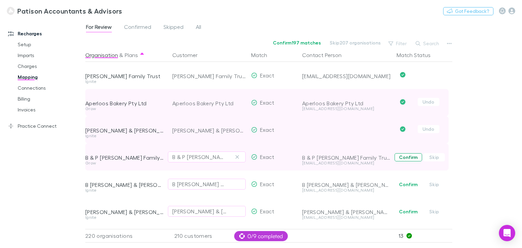
click at [411, 155] on button "Confirm" at bounding box center [409, 157] width 28 height 8
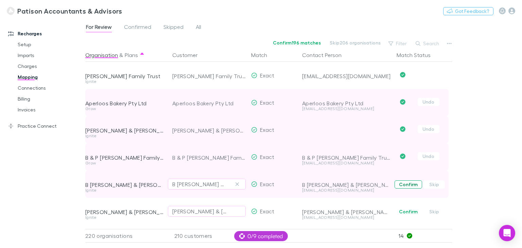
click at [404, 183] on button "Confirm" at bounding box center [409, 185] width 28 height 8
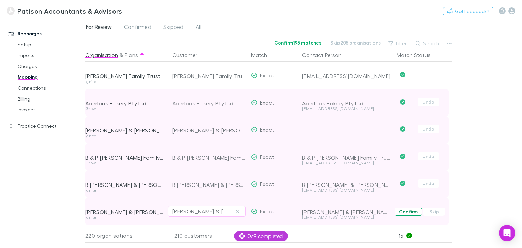
click at [408, 211] on button "Confirm" at bounding box center [409, 212] width 28 height 8
click at [463, 217] on div "For Review Confirmed Skipped All Confirm 194 matches Skip 204 organisations Fil…" at bounding box center [303, 133] width 437 height 229
click at [458, 219] on div "For Review Confirmed Skipped All Confirm 194 matches Skip 204 organisations Fil…" at bounding box center [303, 133] width 437 height 229
click at [454, 219] on div "For Review Confirmed Skipped All Confirm 194 matches Skip 204 organisations Fil…" at bounding box center [303, 133] width 437 height 229
click at [446, 220] on span "Undo" at bounding box center [423, 211] width 58 height 27
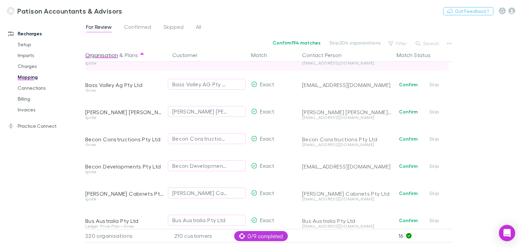
scroll to position [435, 0]
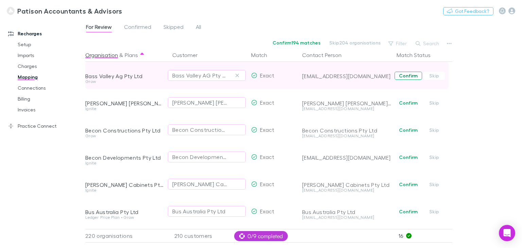
click at [409, 75] on button "Confirm" at bounding box center [409, 76] width 28 height 8
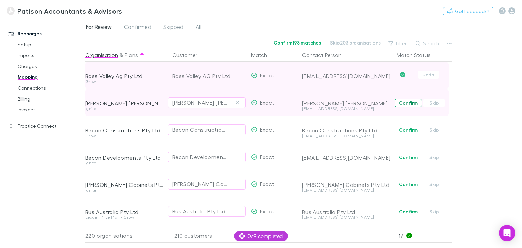
click at [405, 103] on button "Confirm" at bounding box center [409, 103] width 28 height 8
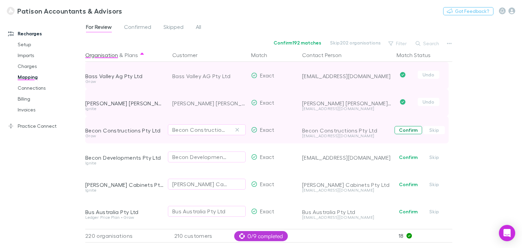
click at [405, 130] on button "Confirm" at bounding box center [409, 130] width 28 height 8
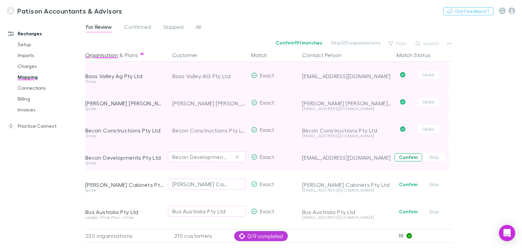
click at [405, 159] on button "Confirm" at bounding box center [409, 157] width 28 height 8
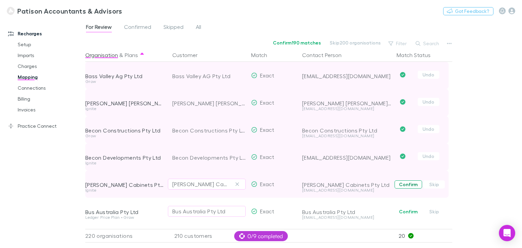
click at [402, 183] on button "Confirm" at bounding box center [409, 185] width 28 height 8
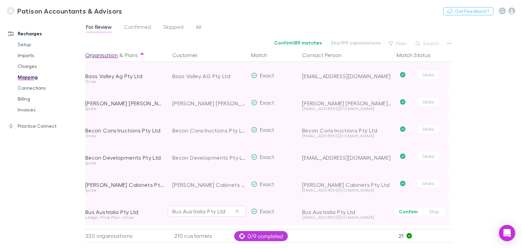
click at [450, 220] on span "Confirm Skip" at bounding box center [423, 211] width 58 height 27
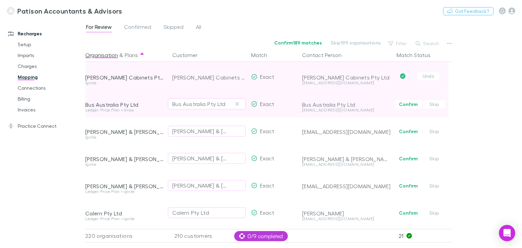
scroll to position [544, 0]
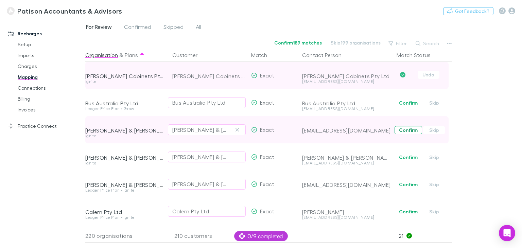
click at [409, 134] on button "Confirm" at bounding box center [409, 130] width 28 height 8
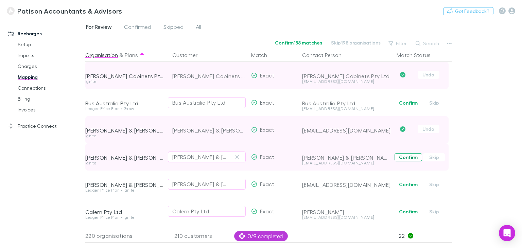
click at [414, 158] on button "Confirm" at bounding box center [409, 157] width 28 height 8
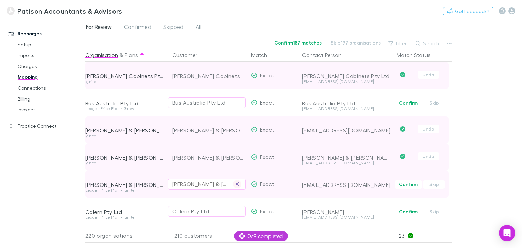
click at [241, 183] on button "button" at bounding box center [237, 184] width 8 height 8
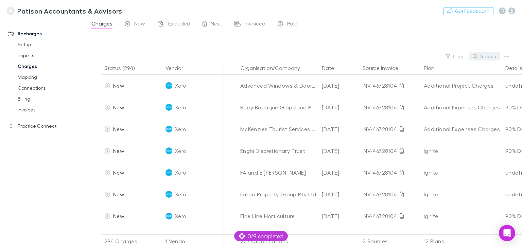
click at [484, 56] on button "Search" at bounding box center [485, 56] width 31 height 8
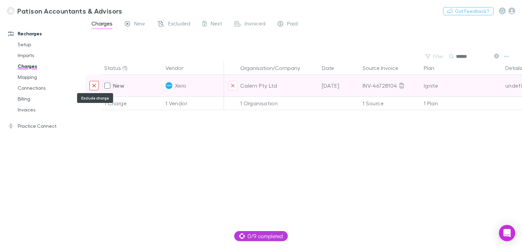
type input "******"
click at [95, 86] on icon "Exclude charge" at bounding box center [94, 85] width 3 height 3
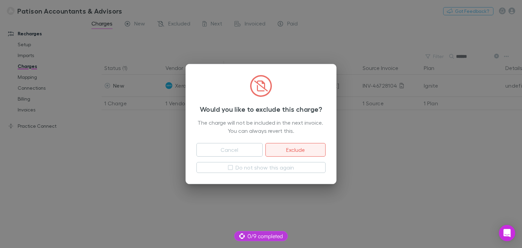
click at [294, 147] on button "Exclude" at bounding box center [296, 150] width 60 height 14
